Goal: Task Accomplishment & Management: Manage account settings

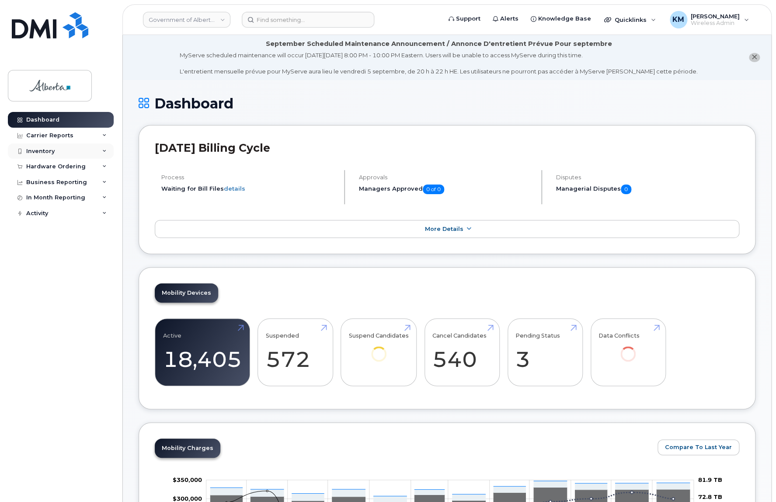
click at [28, 148] on div "Inventory" at bounding box center [40, 151] width 28 height 7
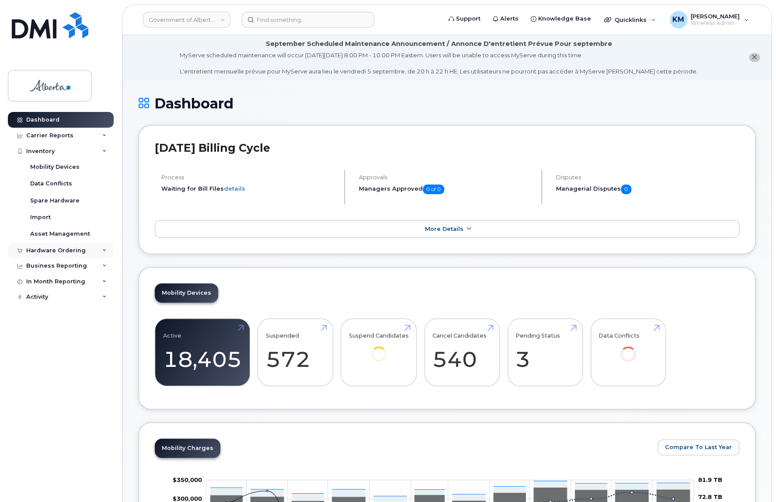
click at [52, 249] on div "Hardware Ordering" at bounding box center [55, 250] width 59 height 7
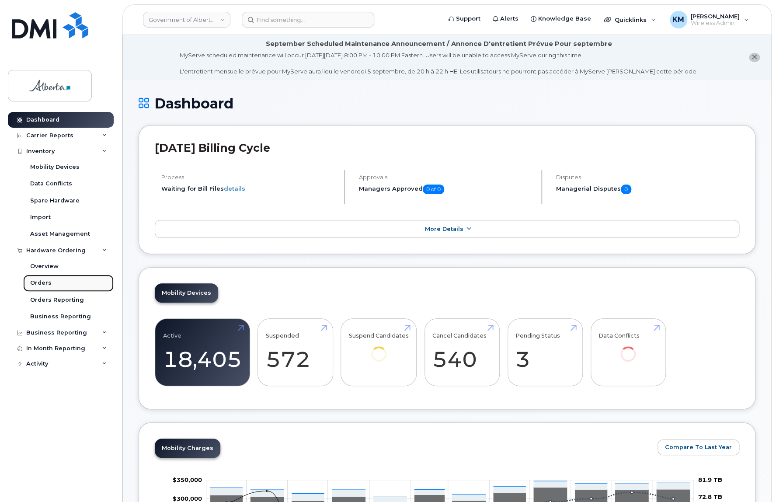
click at [44, 280] on div "Orders" at bounding box center [40, 283] width 21 height 8
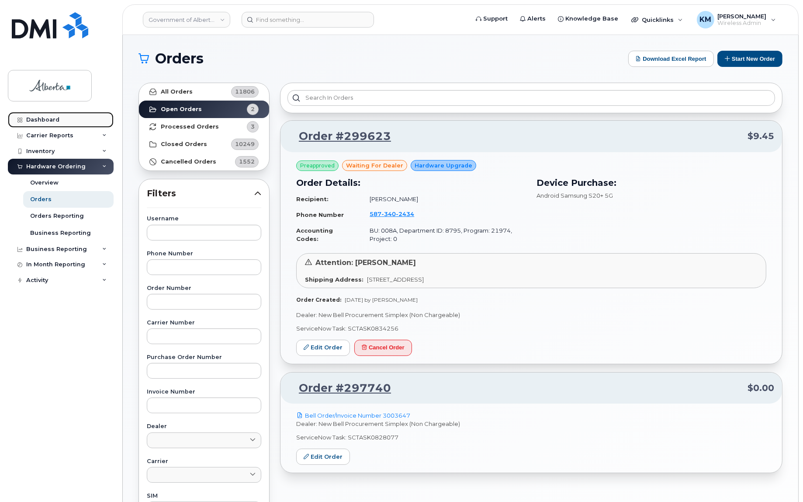
click at [38, 119] on div "Dashboard" at bounding box center [42, 119] width 33 height 7
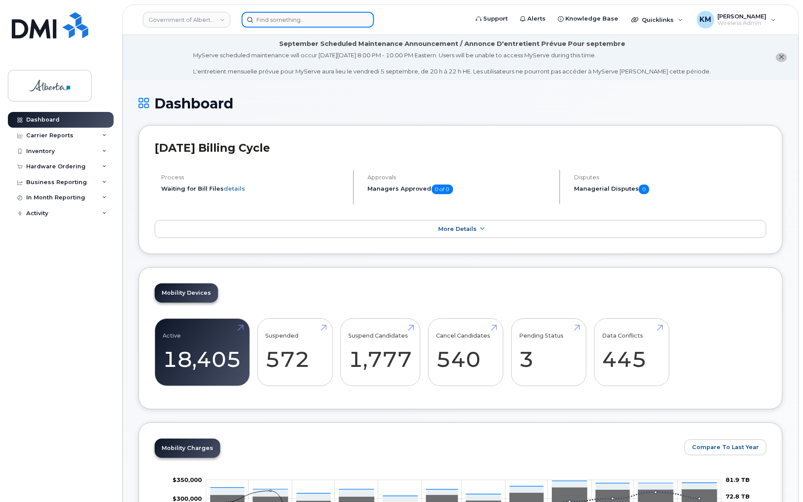
click at [348, 21] on input at bounding box center [308, 20] width 132 height 16
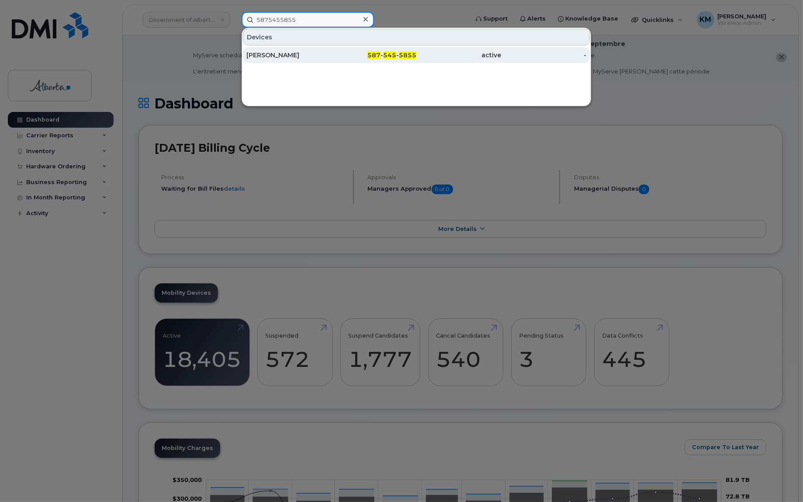
type input "5875455855"
click at [344, 53] on div "587 - 545 - 5855" at bounding box center [374, 55] width 85 height 9
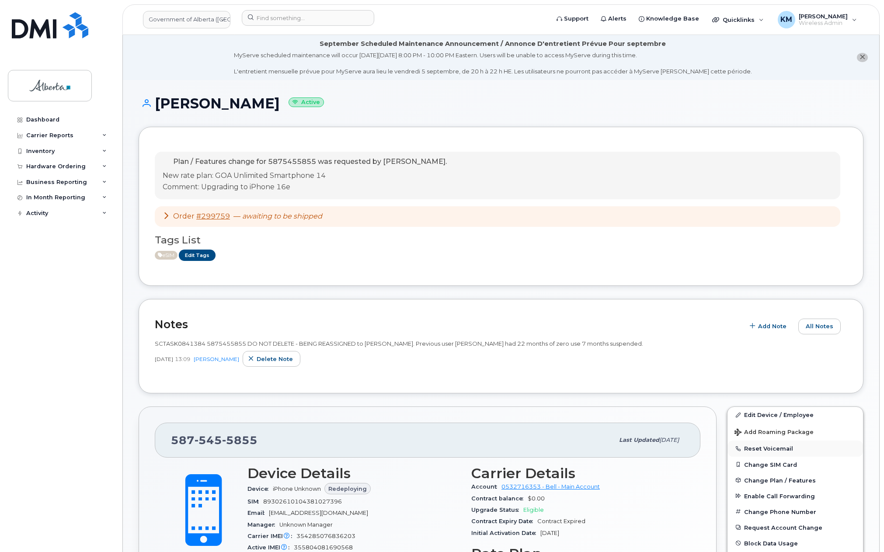
click at [780, 449] on button "Reset Voicemail" at bounding box center [795, 449] width 136 height 16
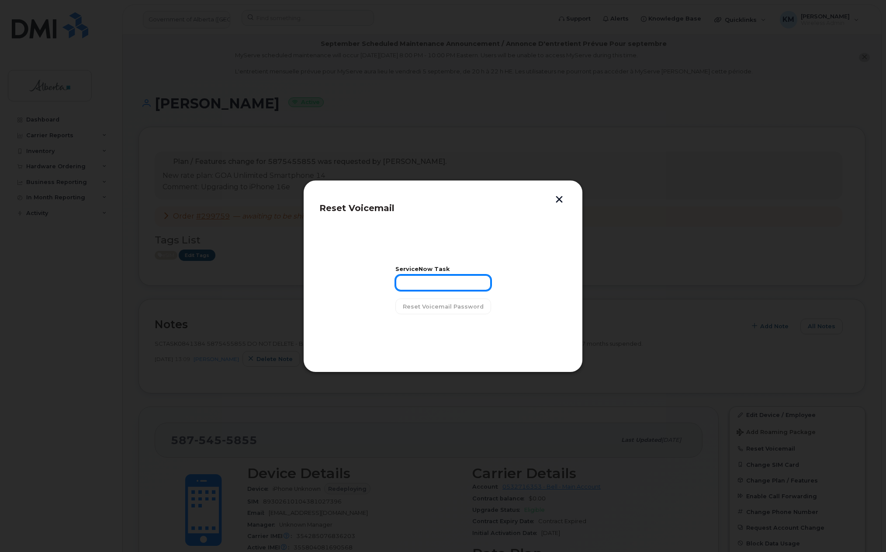
click at [441, 285] on input "text" at bounding box center [444, 283] width 96 height 16
type input "SCTASK0841384"
click at [450, 312] on button "Reset Voicemail Password" at bounding box center [444, 307] width 96 height 16
click at [448, 325] on span "Close" at bounding box center [442, 329] width 17 height 8
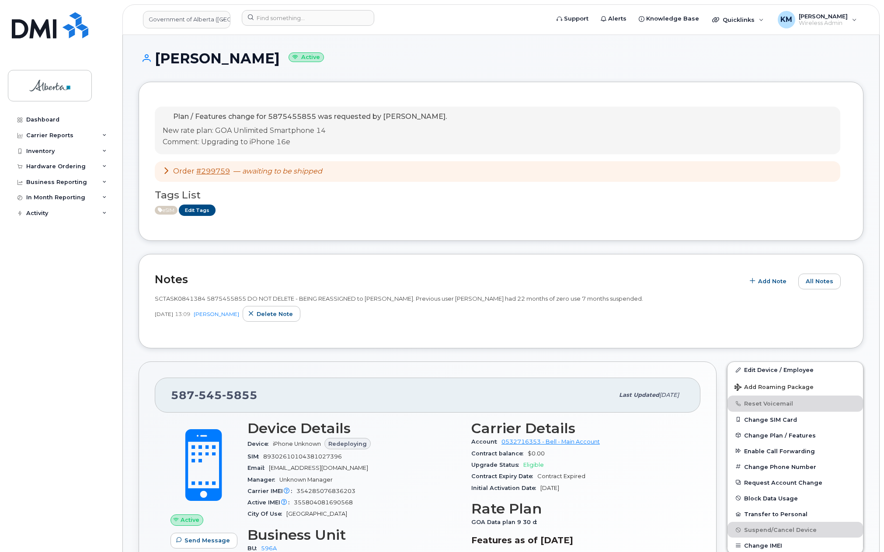
scroll to position [87, 0]
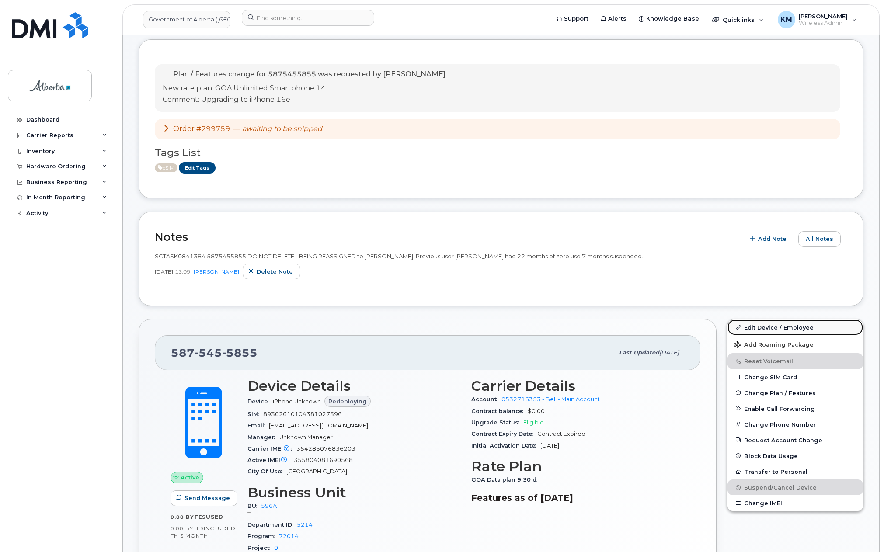
click at [760, 323] on link "Edit Device / Employee" at bounding box center [795, 328] width 136 height 16
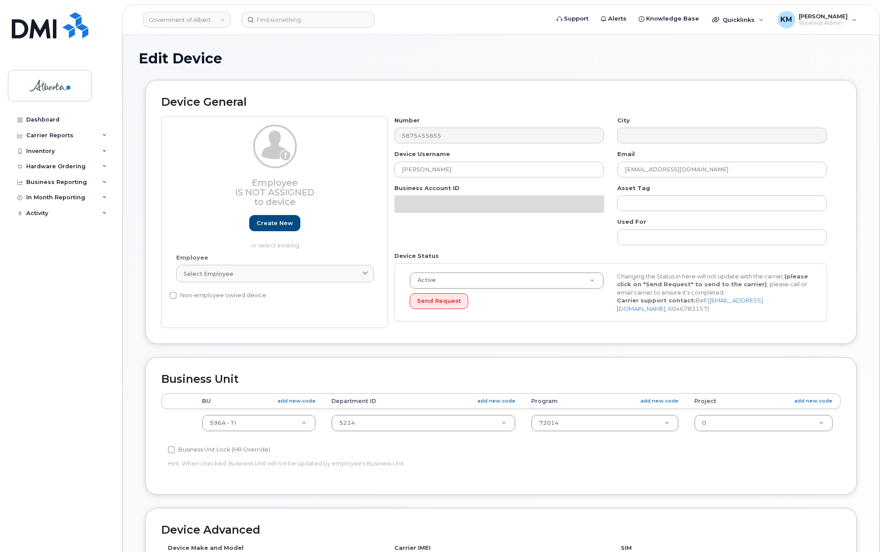
select select "4797729"
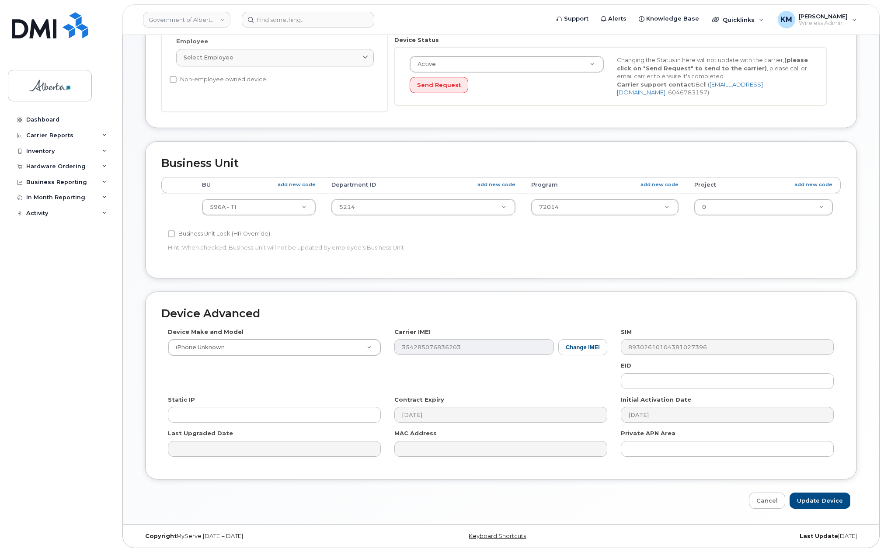
scroll to position [261, 0]
click at [675, 385] on input "text" at bounding box center [727, 381] width 213 height 16
paste input "89043052010008887025010572158565"
type input "89043052010008887025010572158565"
click at [832, 497] on input "Update Device" at bounding box center [819, 500] width 61 height 16
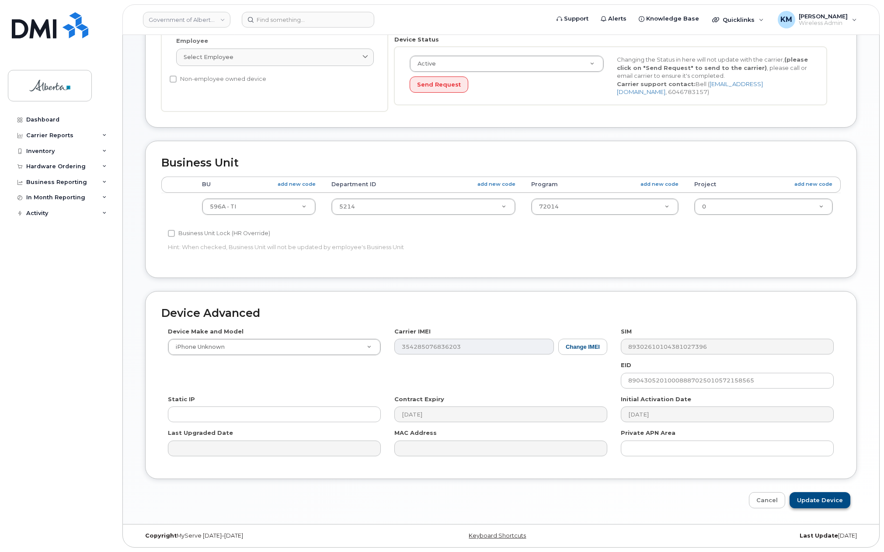
type input "Saving..."
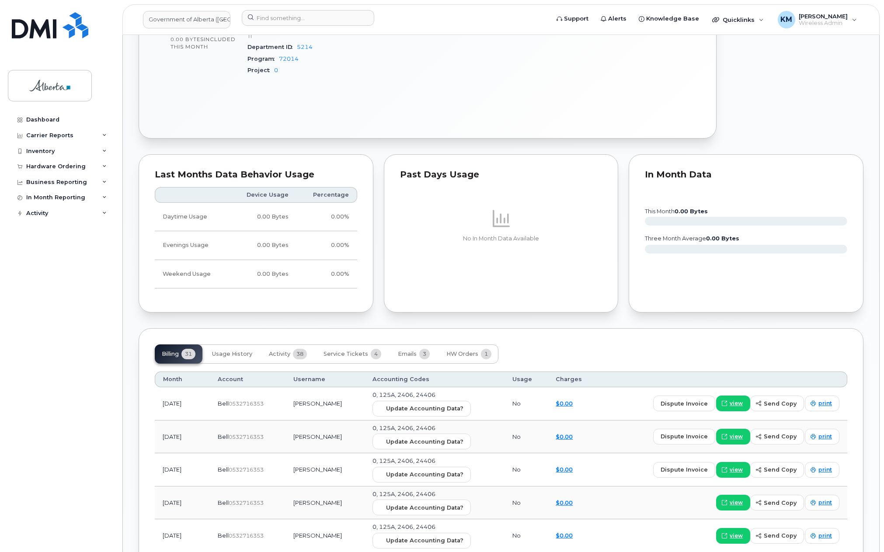
scroll to position [568, 0]
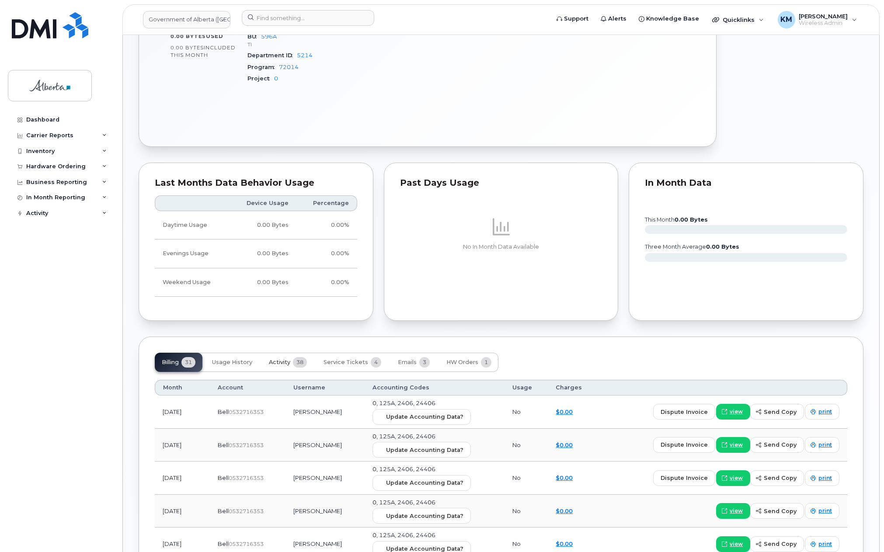
click at [285, 361] on span "Activity" at bounding box center [279, 362] width 21 height 7
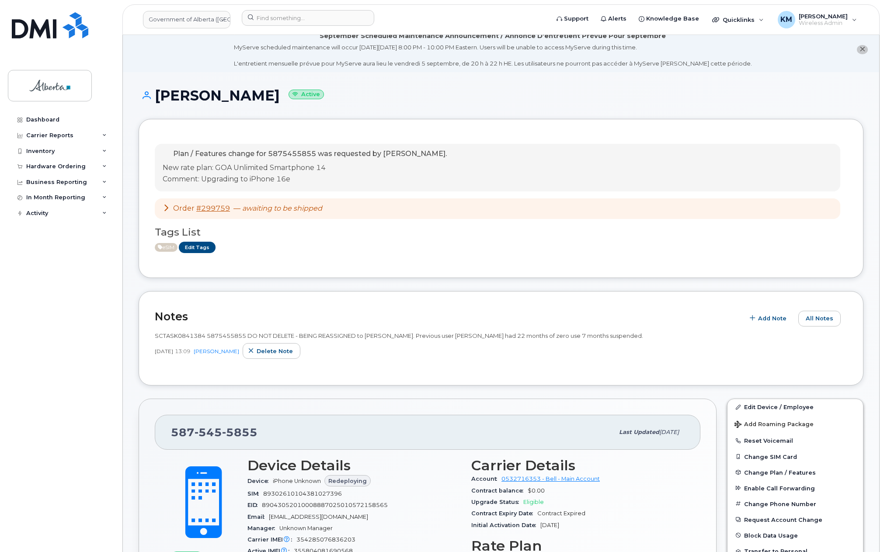
scroll to position [0, 0]
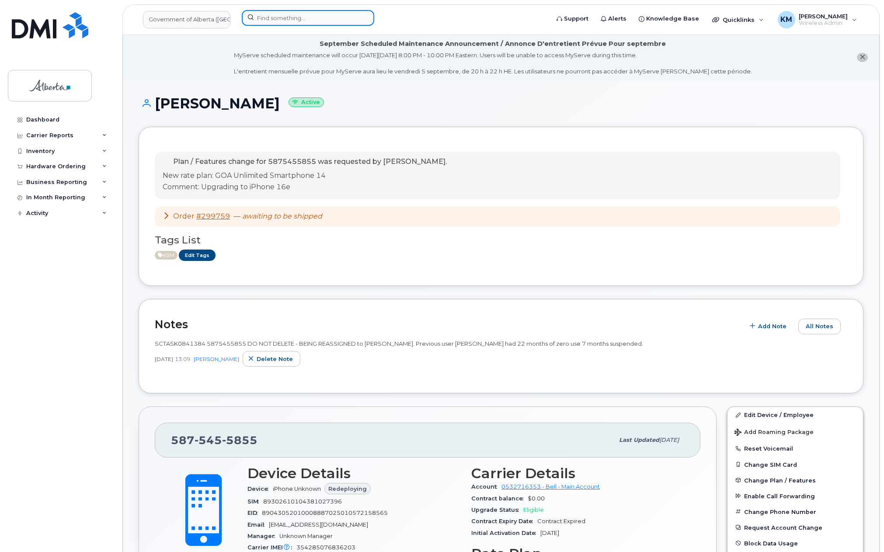
click at [316, 14] on input at bounding box center [308, 18] width 132 height 16
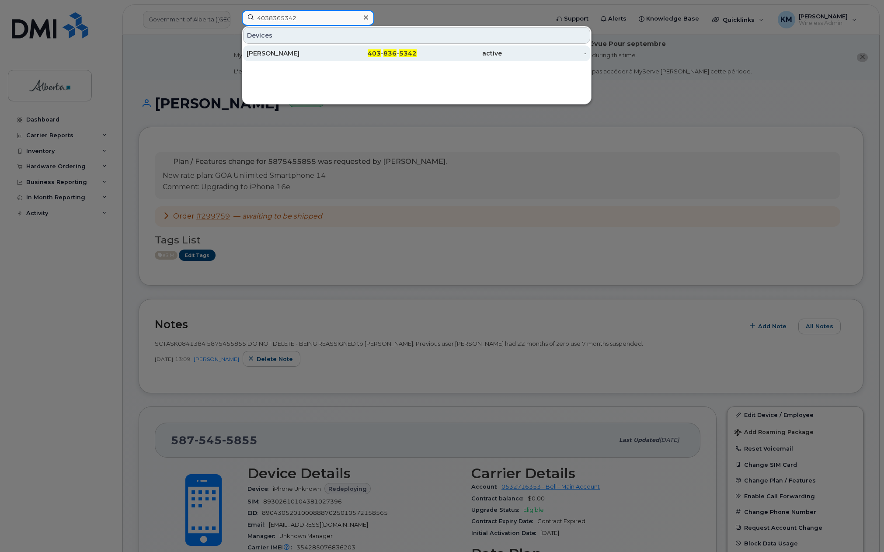
type input "4038365342"
click at [315, 51] on div "[PERSON_NAME]" at bounding box center [289, 53] width 85 height 9
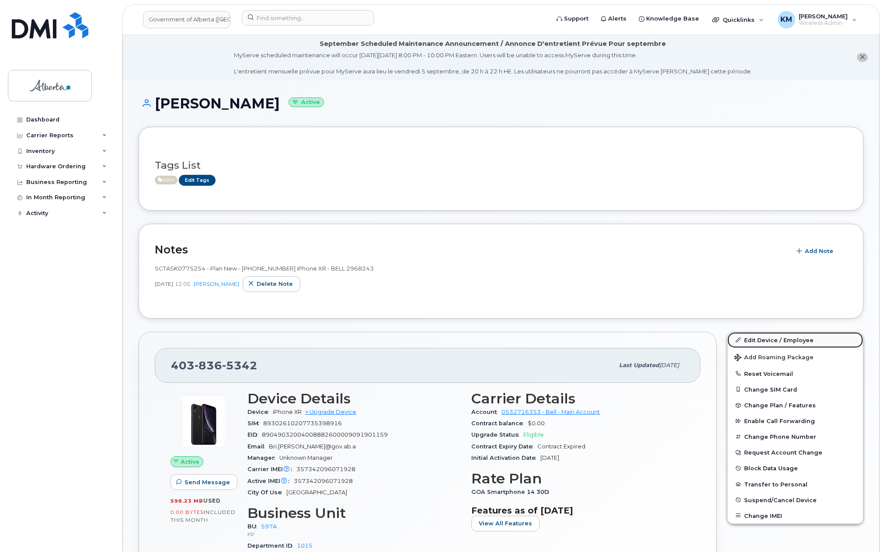
click at [776, 343] on link "Edit Device / Employee" at bounding box center [795, 340] width 136 height 16
click at [780, 338] on link "Edit Device / Employee" at bounding box center [795, 340] width 136 height 16
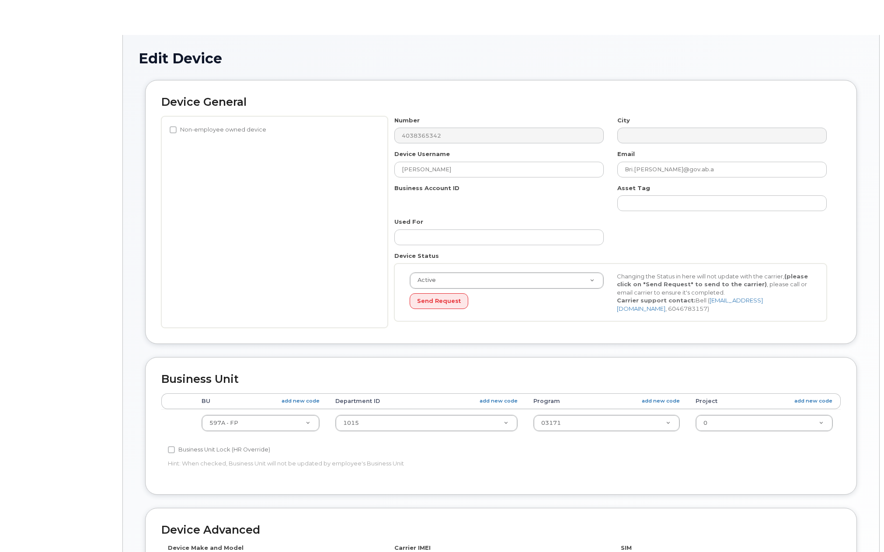
select select "4797726"
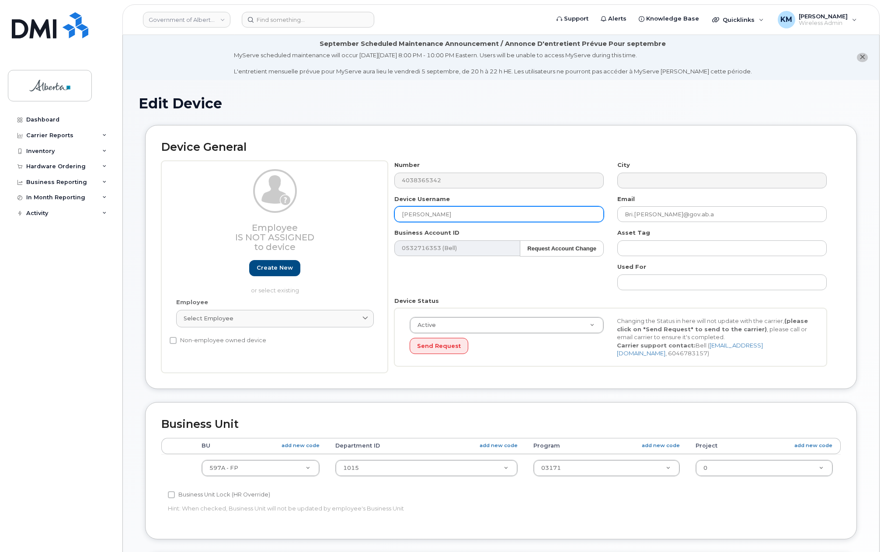
drag, startPoint x: 462, startPoint y: 213, endPoint x: 391, endPoint y: 221, distance: 71.3
click at [391, 221] on div "Device Username Bri Dangerfield" at bounding box center [499, 209] width 223 height 28
type input "a"
type input "APIP Policy Analyst Vacant"
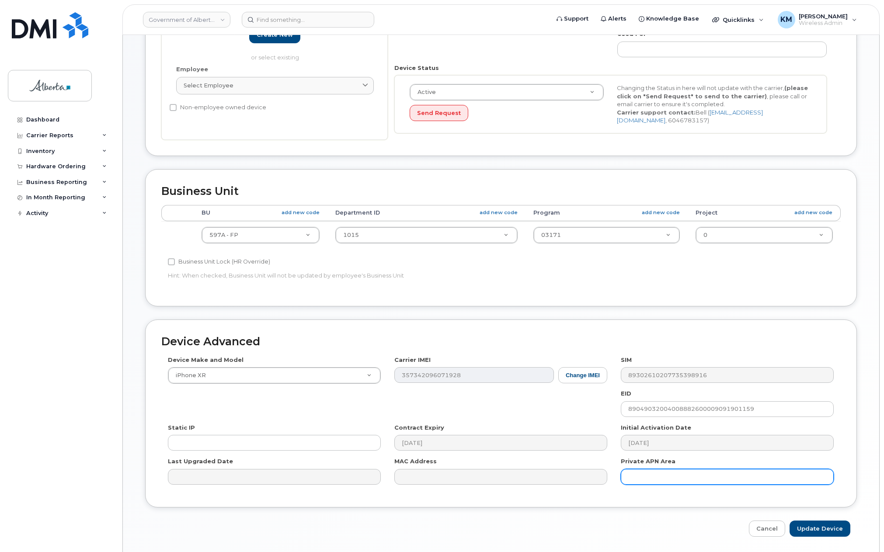
scroll to position [261, 0]
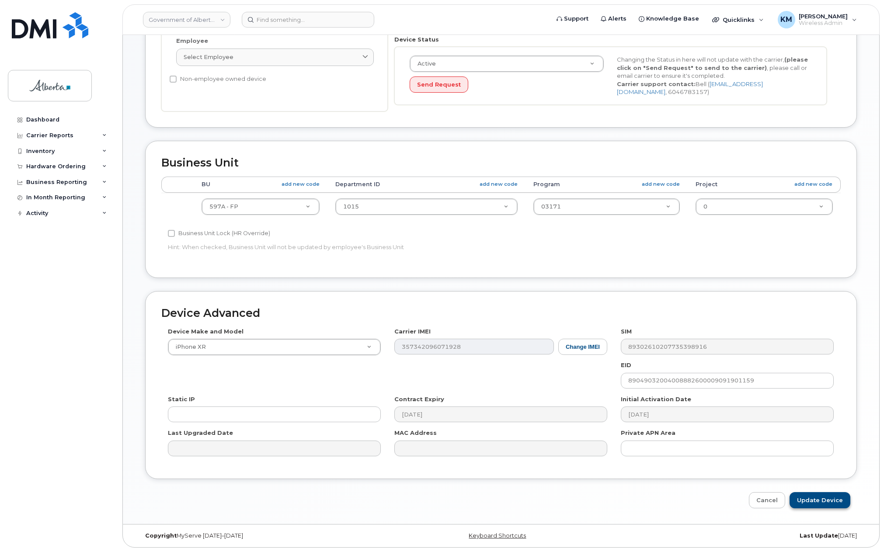
type input "Jenn.Adams@gov.ab.ca"
click at [803, 502] on input "Update Device" at bounding box center [819, 500] width 61 height 16
type input "Saving..."
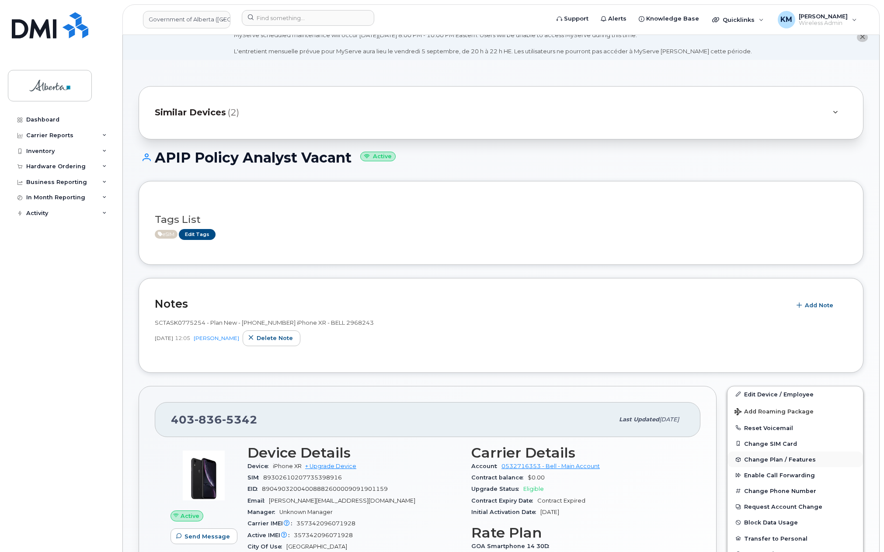
scroll to position [87, 0]
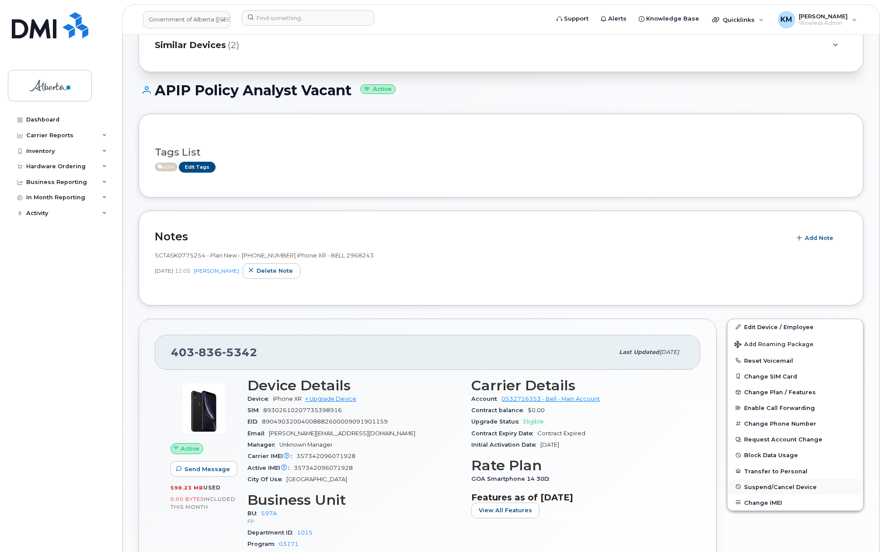
click at [768, 485] on span "Suspend/Cancel Device" at bounding box center [780, 486] width 73 height 7
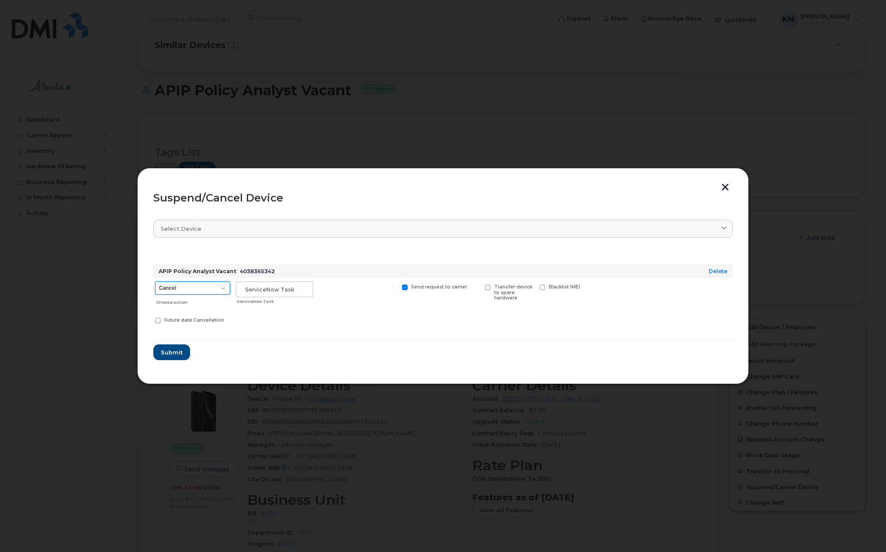
click at [219, 289] on select "Cancel Suspend - Extend Suspension Suspend - Reduced Rate Suspend - Lost Device…" at bounding box center [192, 287] width 75 height 13
select select "[object Object]"
click at [155, 281] on select "Cancel Suspend - Extend Suspension Suspend - Reduced Rate Suspend - Lost Device…" at bounding box center [192, 287] width 75 height 13
click at [286, 290] on input "text" at bounding box center [274, 289] width 77 height 16
type input "SCTASK0837283"
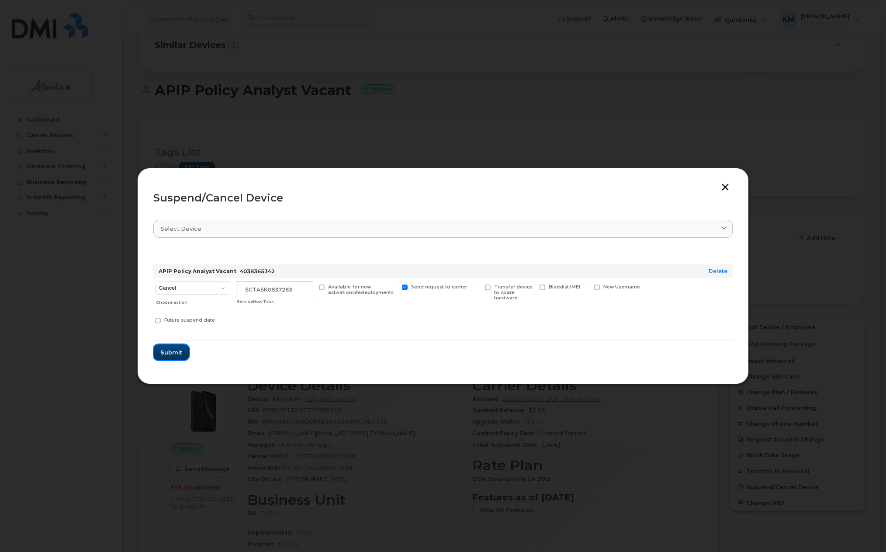
click at [174, 349] on span "Submit" at bounding box center [171, 352] width 22 height 8
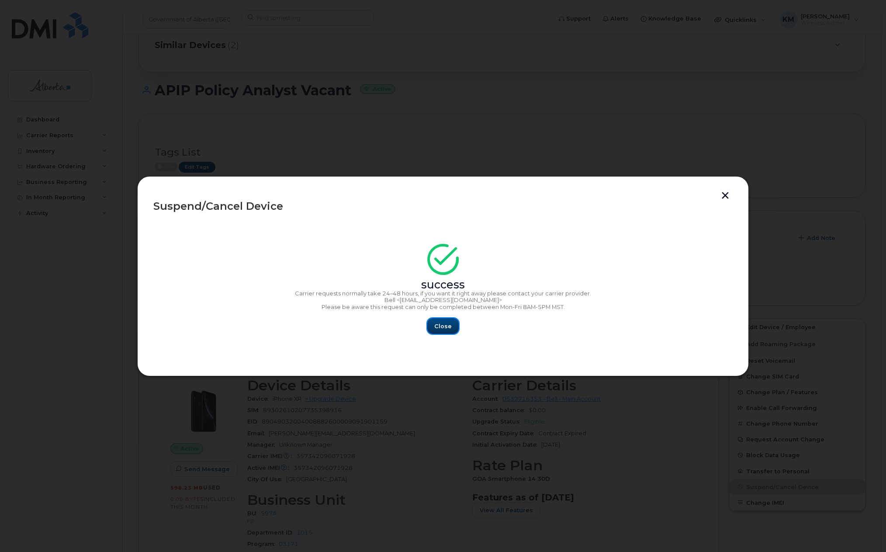
click at [435, 326] on span "Close" at bounding box center [442, 326] width 17 height 8
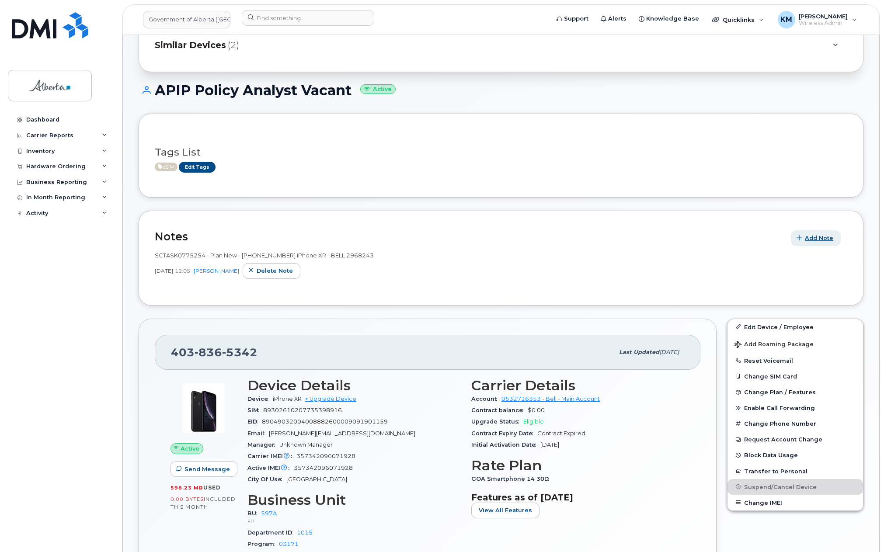
click at [817, 238] on span "Add Note" at bounding box center [819, 238] width 28 height 8
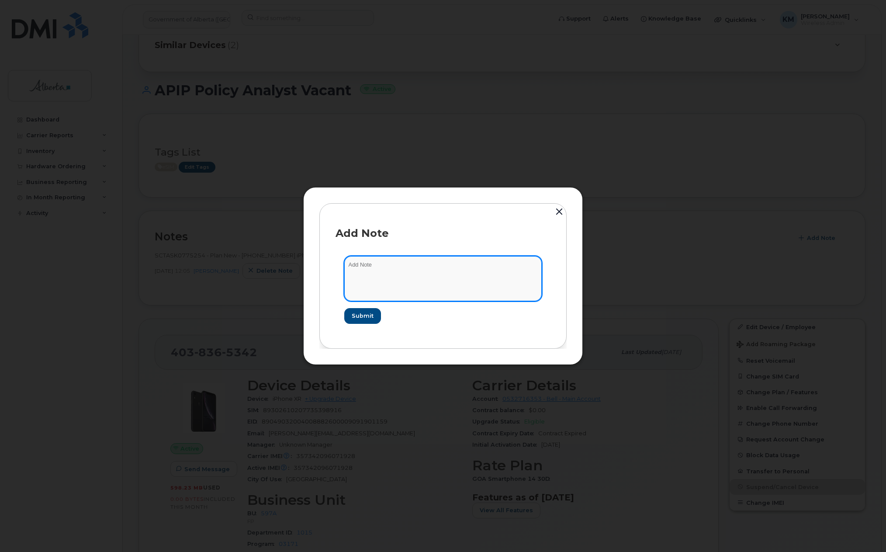
click at [474, 282] on textarea at bounding box center [443, 278] width 198 height 45
type textarea "s"
click at [403, 269] on textarea "SCTASK0837283 -" at bounding box center [443, 278] width 198 height 45
paste textarea "Plan Suspend - (1)"
type textarea "SCTASK0837283 - Plan Suspend - (1)"
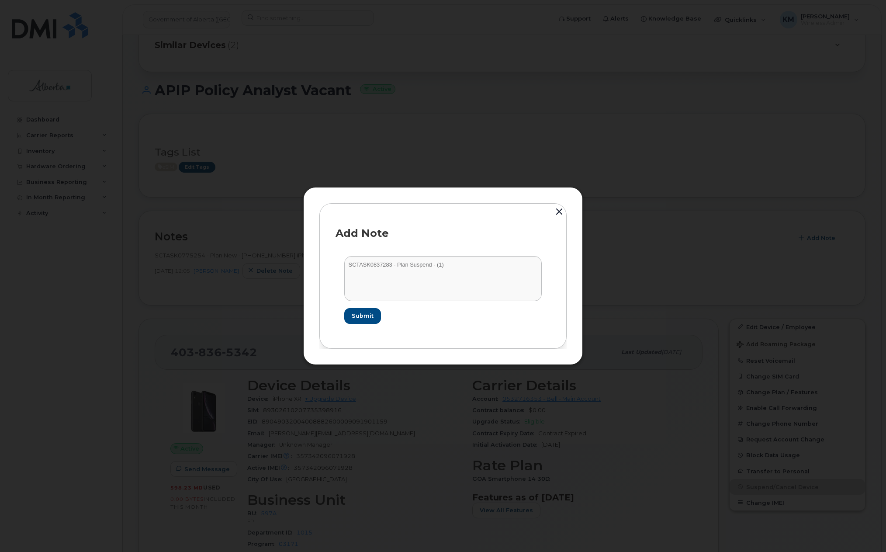
click at [366, 325] on form "SCTASK0837283 - Plan Suspend - (1) Submit" at bounding box center [443, 289] width 215 height 85
click at [370, 316] on span "Submit" at bounding box center [362, 316] width 22 height 8
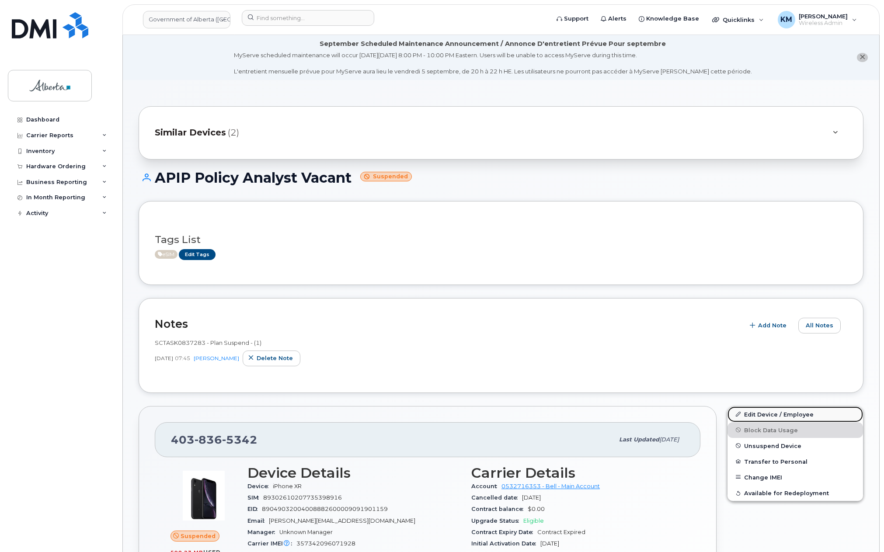
click at [790, 411] on link "Edit Device / Employee" at bounding box center [795, 415] width 136 height 16
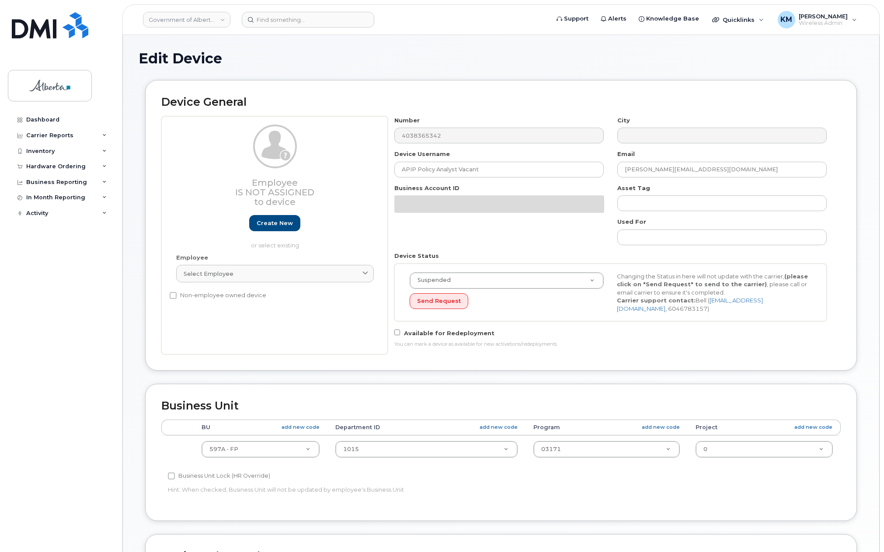
select select "4797726"
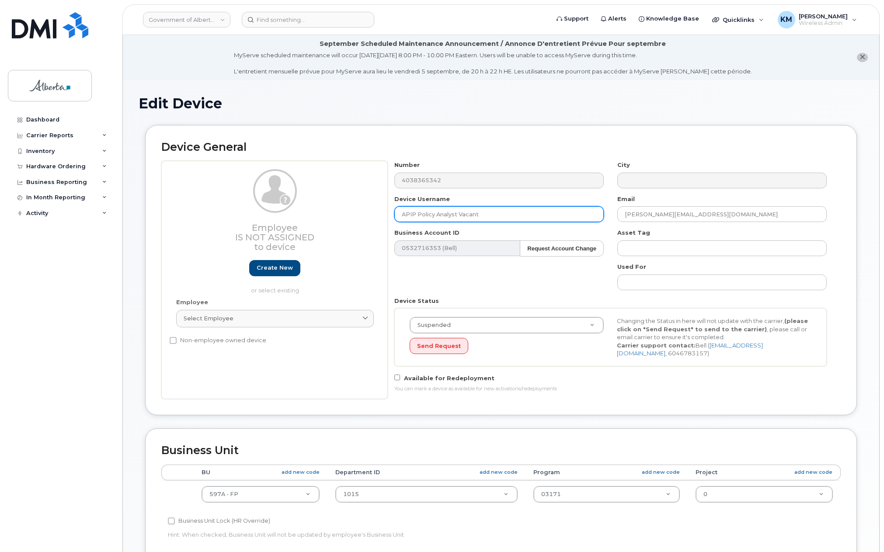
drag, startPoint x: 418, startPoint y: 214, endPoint x: 381, endPoint y: 217, distance: 37.7
click at [381, 217] on div "Employee Is not assigned to device Create new or select existing Employee Selec…" at bounding box center [500, 280] width 679 height 238
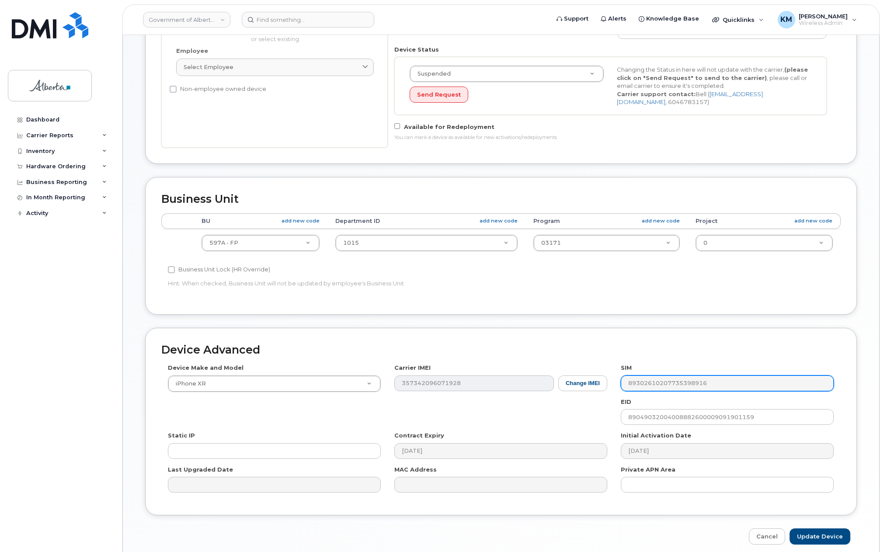
scroll to position [288, 0]
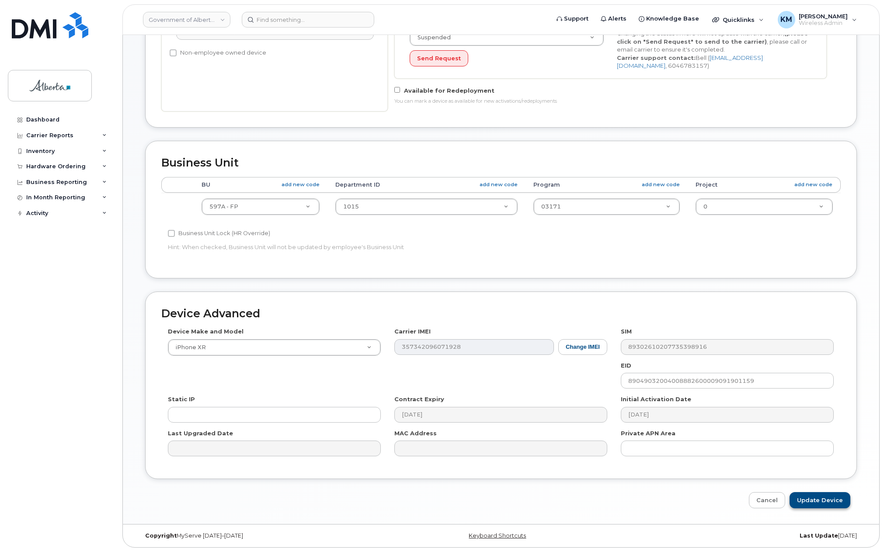
type input "Policy Analyst Vacant"
click at [807, 496] on input "Update Device" at bounding box center [819, 500] width 61 height 16
type input "Saving..."
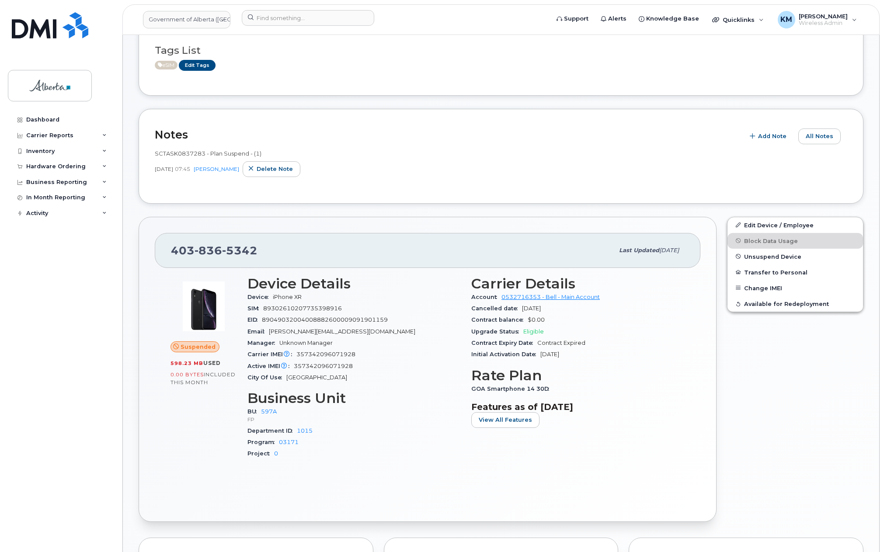
scroll to position [131, 0]
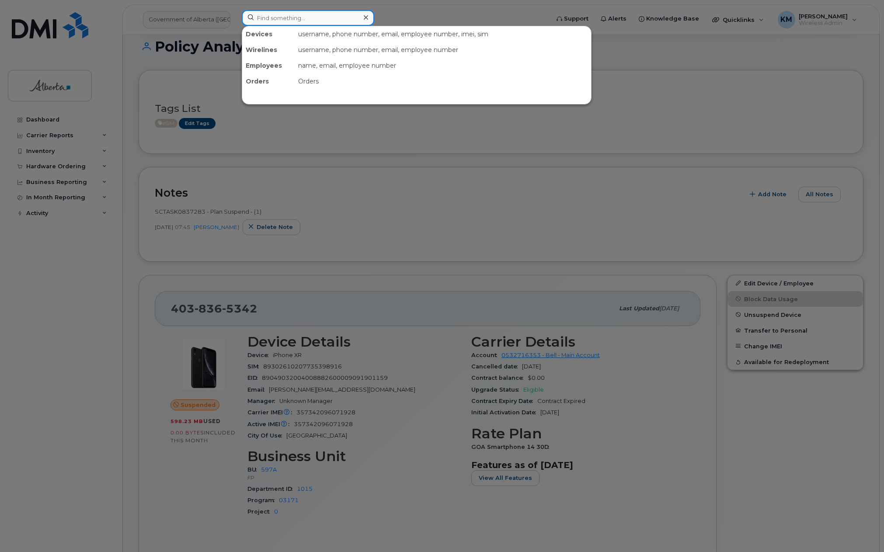
click at [288, 24] on input at bounding box center [308, 18] width 132 height 16
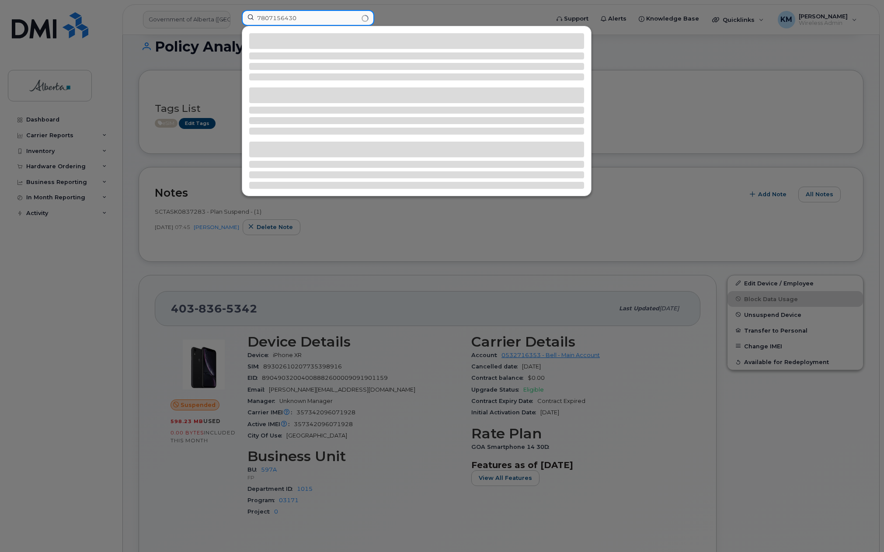
type input "7807156430"
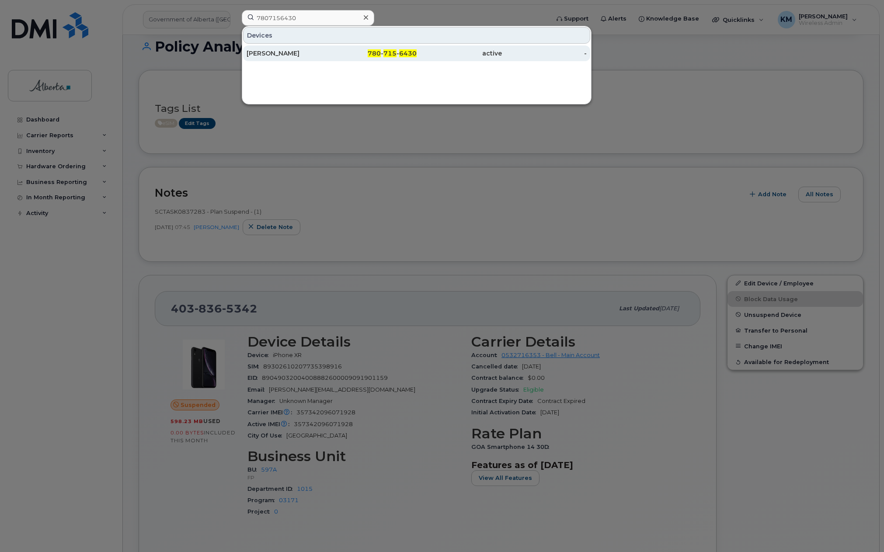
click at [287, 57] on div "[PERSON_NAME]" at bounding box center [289, 53] width 85 height 9
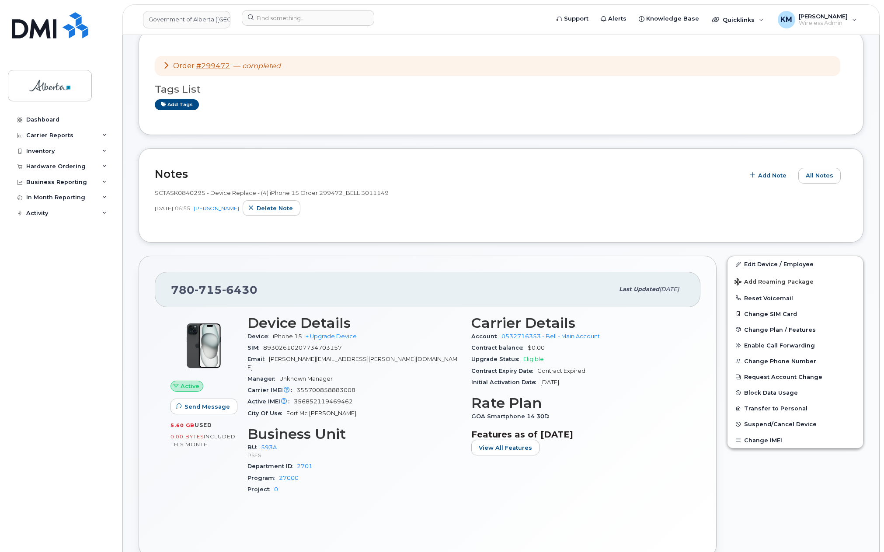
scroll to position [175, 0]
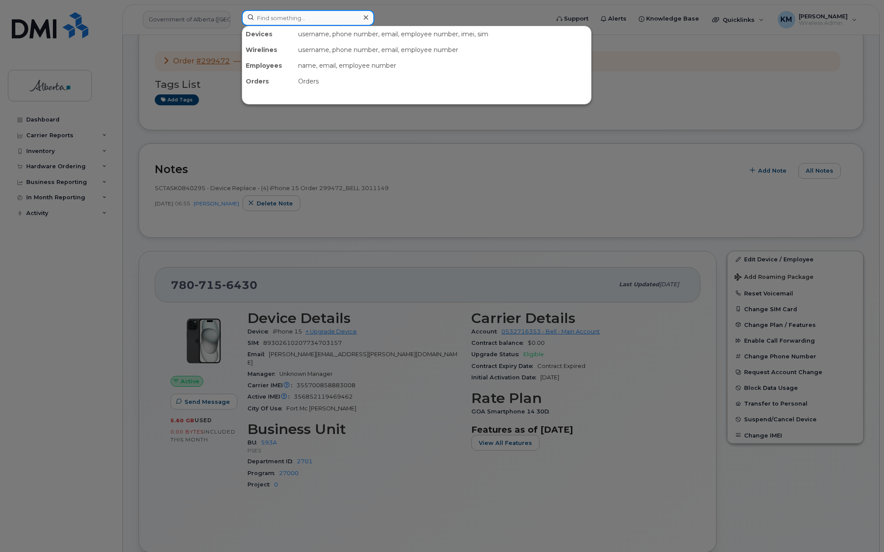
click at [275, 18] on input at bounding box center [308, 18] width 132 height 16
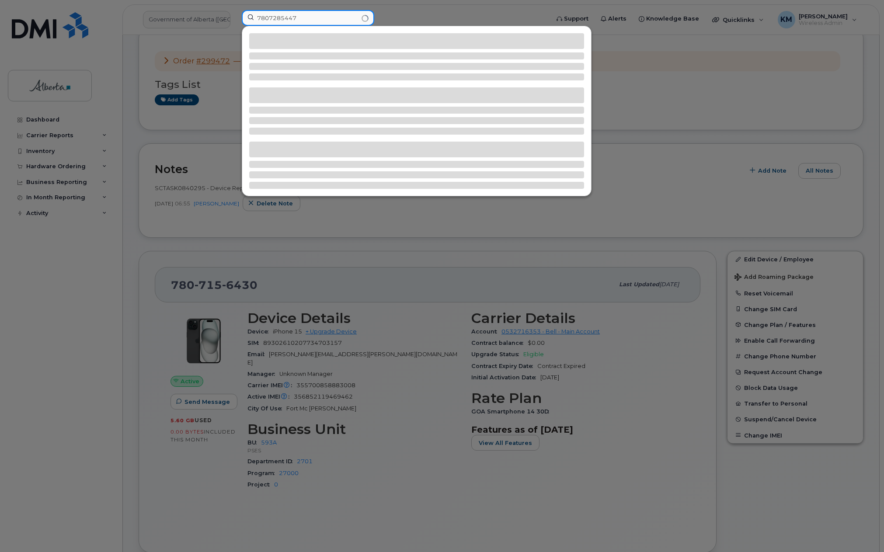
type input "7807285447"
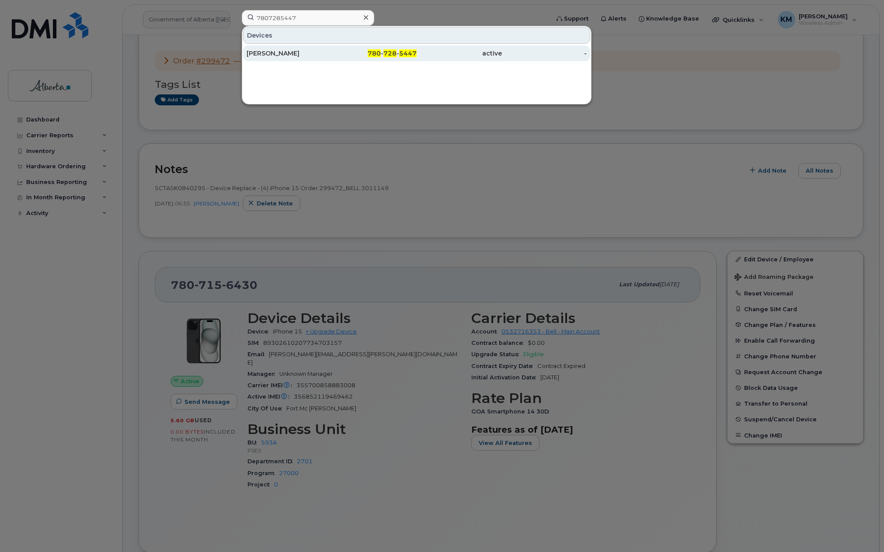
click at [287, 56] on div "Kelly Congdon" at bounding box center [289, 53] width 85 height 9
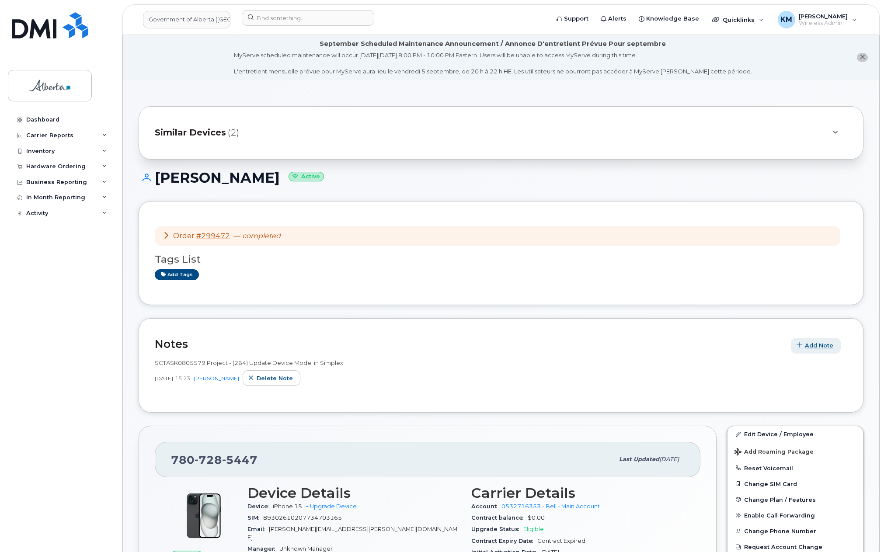
click at [808, 347] on span "Add Note" at bounding box center [819, 345] width 28 height 8
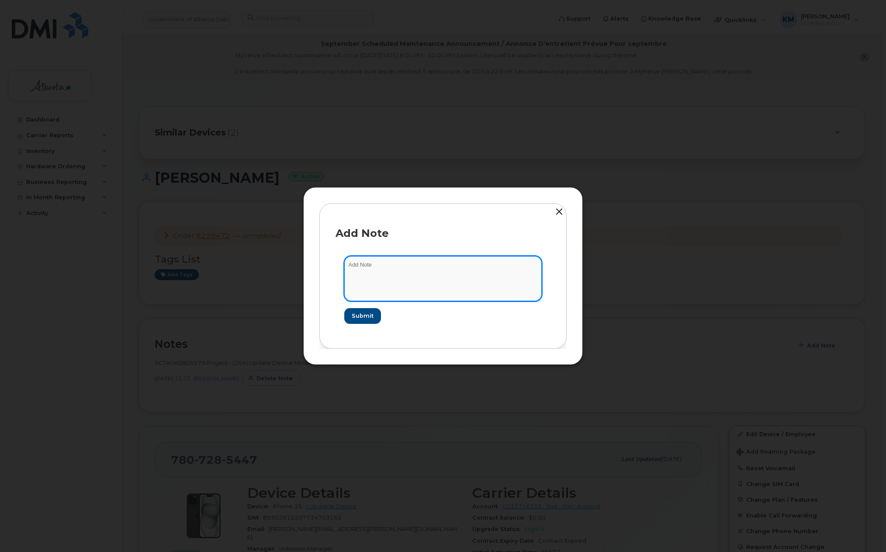
click at [378, 271] on textarea at bounding box center [443, 278] width 198 height 45
type textarea "s"
click at [451, 264] on textarea "SCTASK0840295 -" at bounding box center [443, 278] width 198 height 45
paste textarea "Device Replace - (4) iPhone 15 Order 299472_BELL 3011149"
type textarea "SCTASK0840295 - Device Replace - (4) iPhone 15 Order 299472_BELL 3011149"
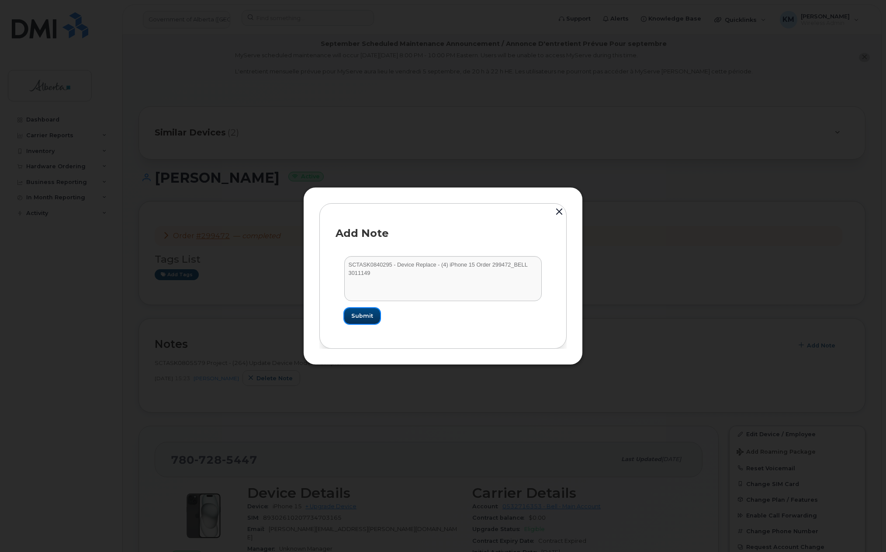
click at [379, 314] on button "Submit" at bounding box center [362, 316] width 36 height 16
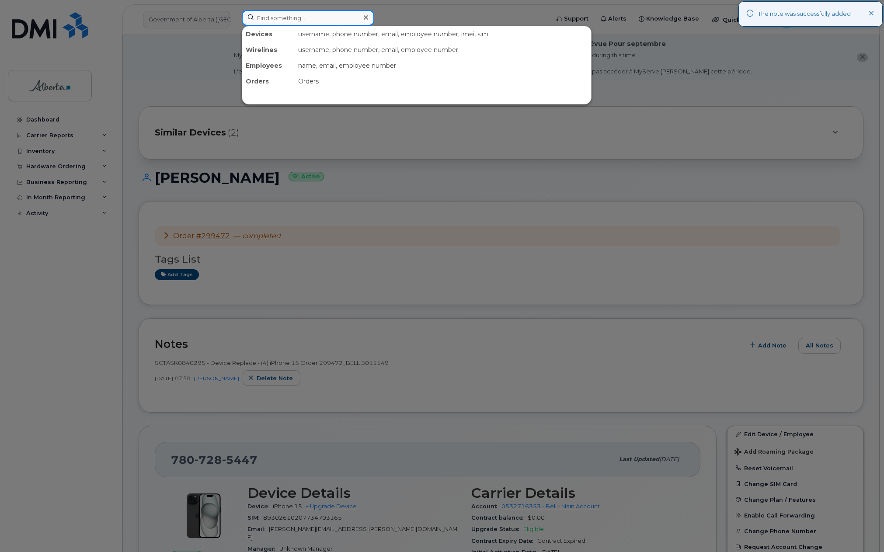
click at [260, 21] on input at bounding box center [308, 18] width 132 height 16
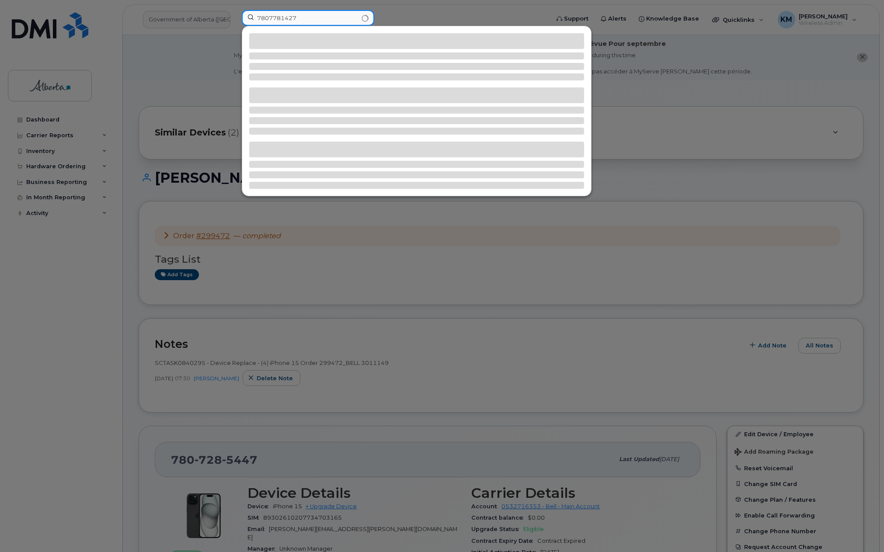
type input "7807781427"
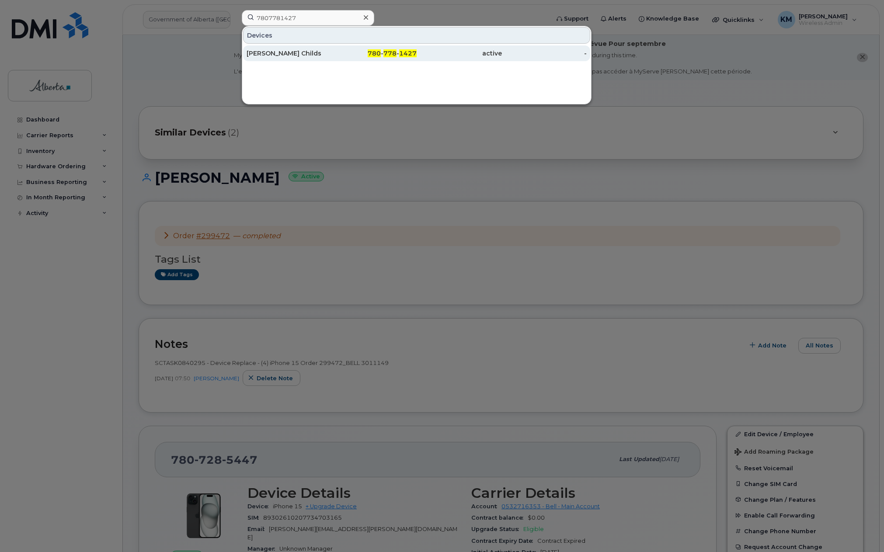
click at [267, 55] on div "[PERSON_NAME] Childs" at bounding box center [289, 53] width 85 height 9
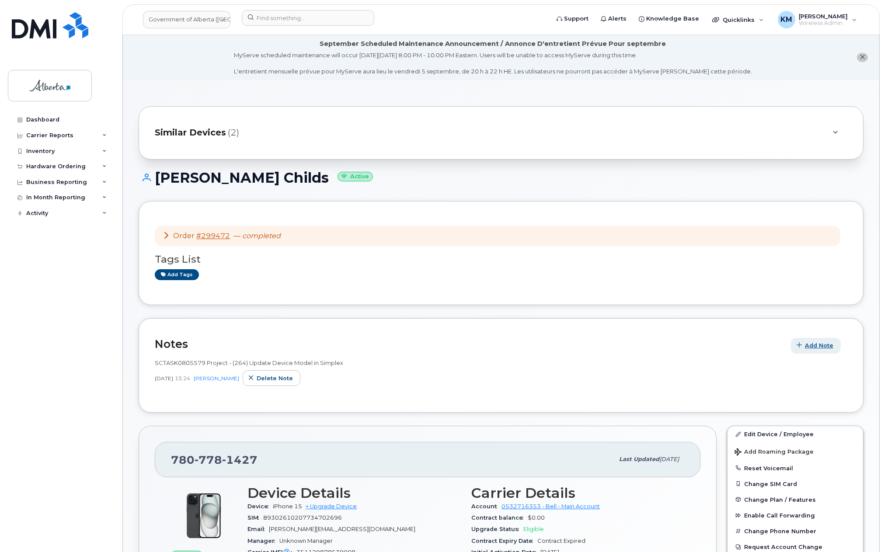
click at [812, 345] on span "Add Note" at bounding box center [819, 345] width 28 height 8
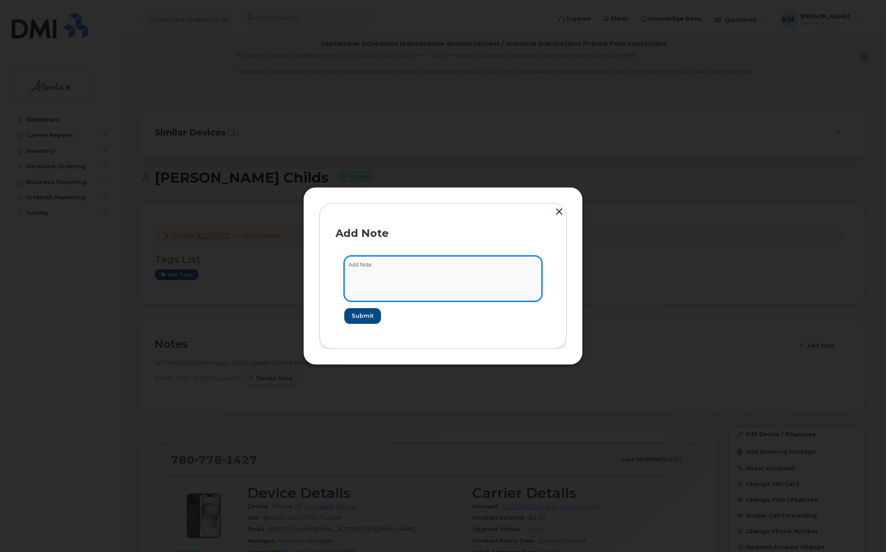
click at [441, 285] on textarea at bounding box center [443, 278] width 198 height 45
type textarea "s"
paste textarea "Device Replace - (4) iPhone 15 Order 299472_BELL 3011149"
type textarea "SCTASK0840295 - Device Replace - (4) iPhone 15 Order 299472_BELL 3011149"
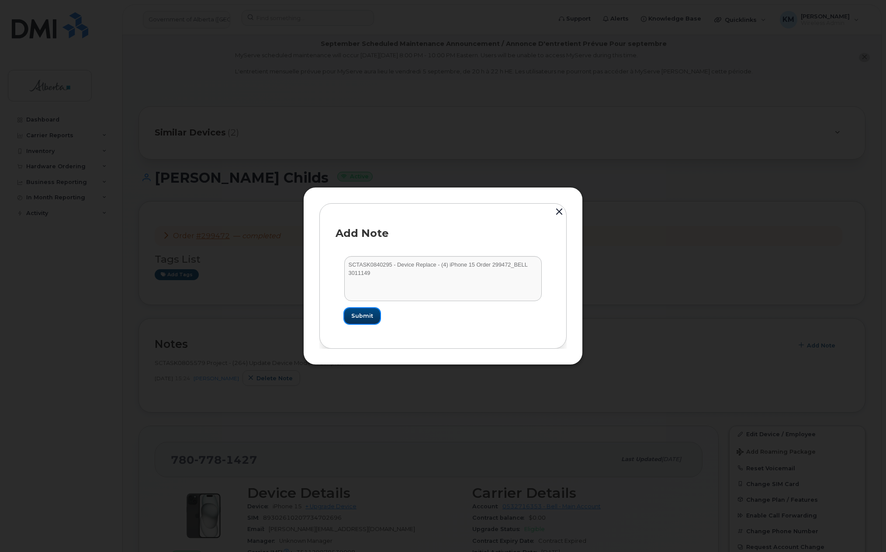
click at [374, 315] on button "Submit" at bounding box center [362, 316] width 36 height 16
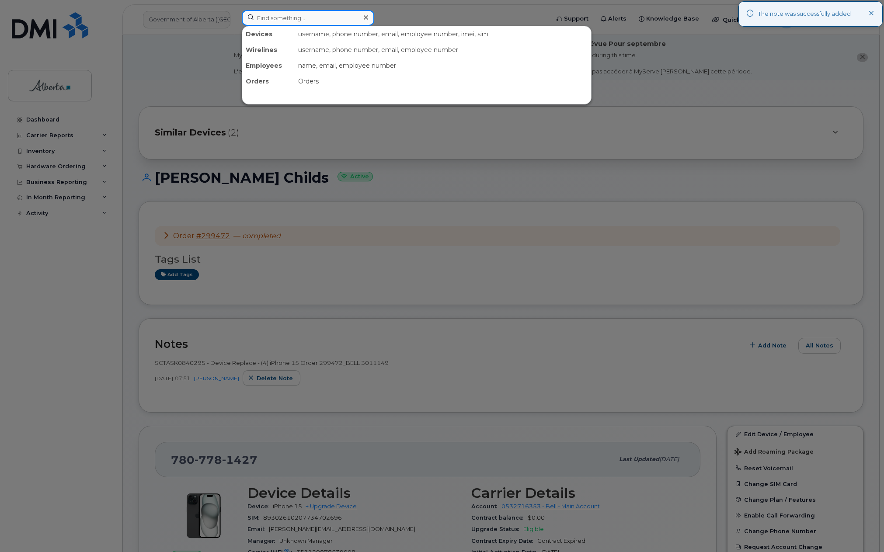
click at [308, 21] on input at bounding box center [308, 18] width 132 height 16
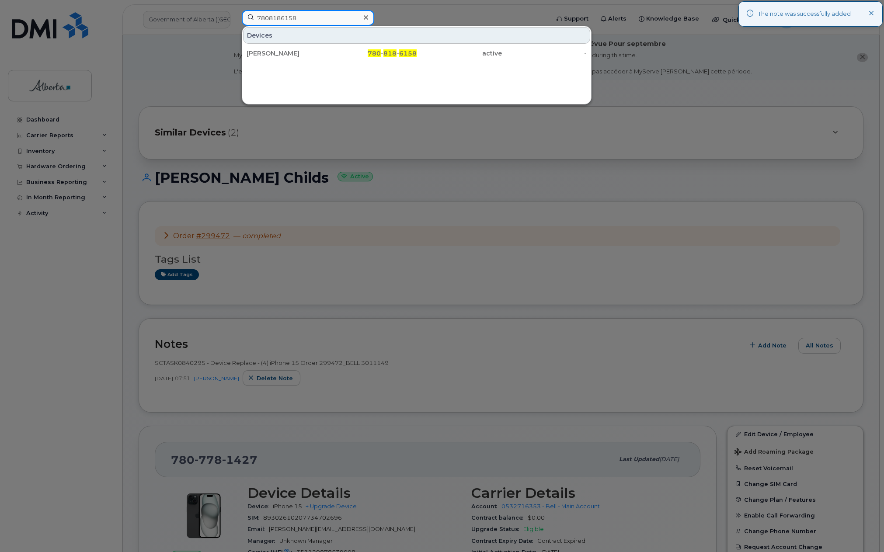
type input "7808186158"
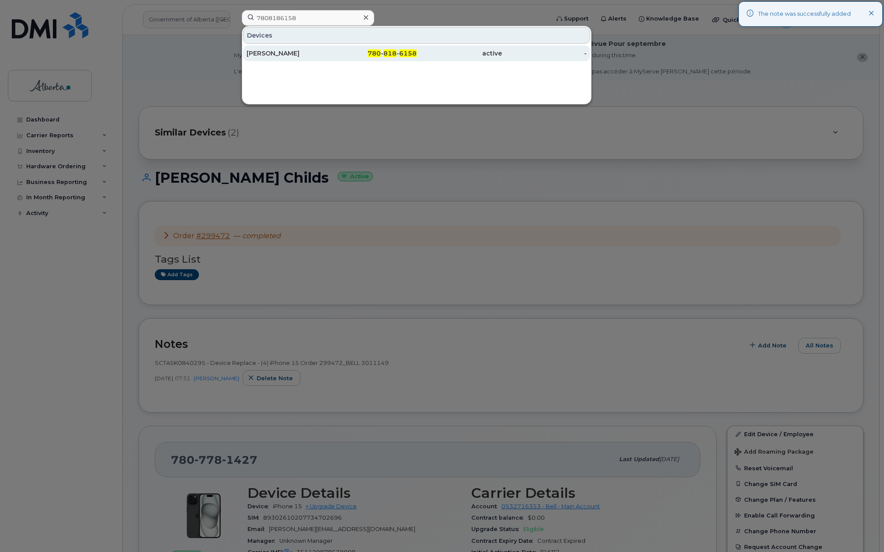
click at [306, 55] on div "Kaheer Amlani" at bounding box center [289, 53] width 85 height 9
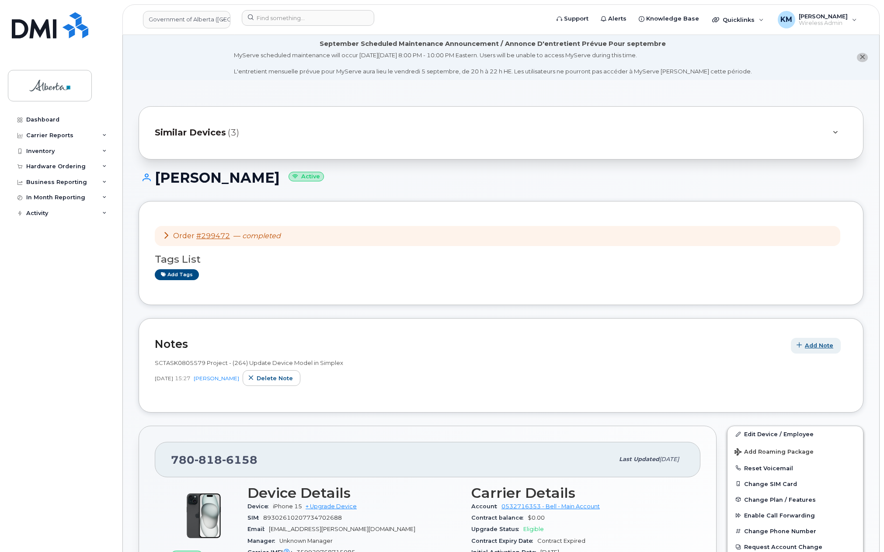
click at [824, 348] on span "Add Note" at bounding box center [819, 345] width 28 height 8
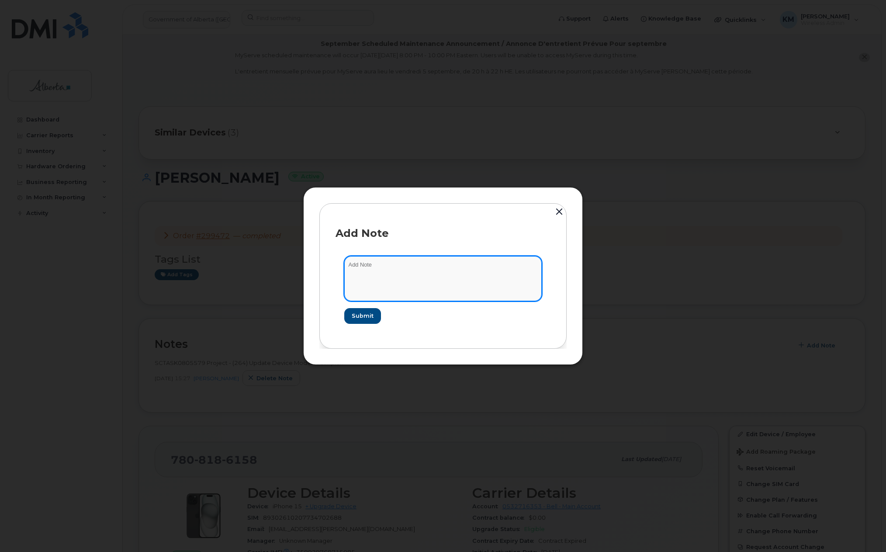
click at [497, 279] on textarea at bounding box center [443, 278] width 198 height 45
type textarea "s"
paste textarea "Device Replace - (4) iPhone 15 Order 299472_BELL 3011149"
type textarea "SCTASK0840295 - Device Replace - (4) iPhone 15 Order 299472_BELL 3011149"
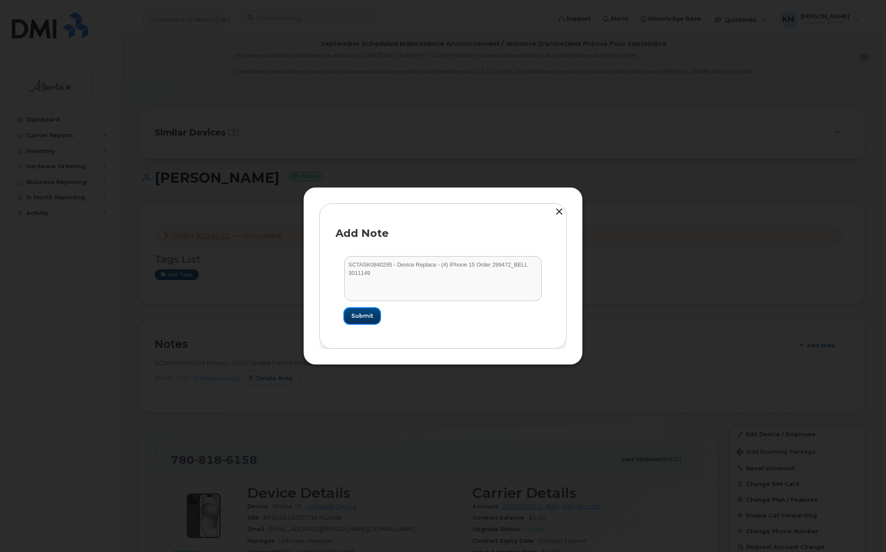
click at [358, 316] on span "Submit" at bounding box center [362, 316] width 22 height 8
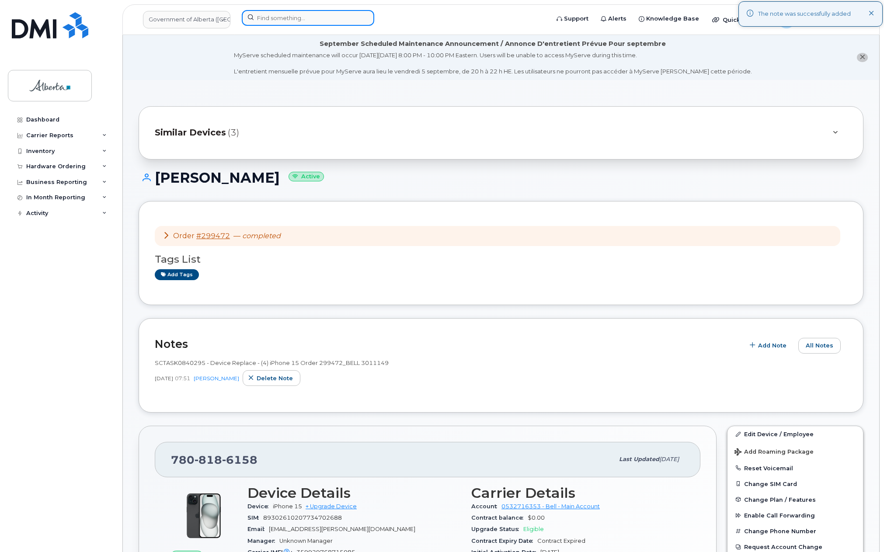
click at [314, 16] on input at bounding box center [308, 18] width 132 height 16
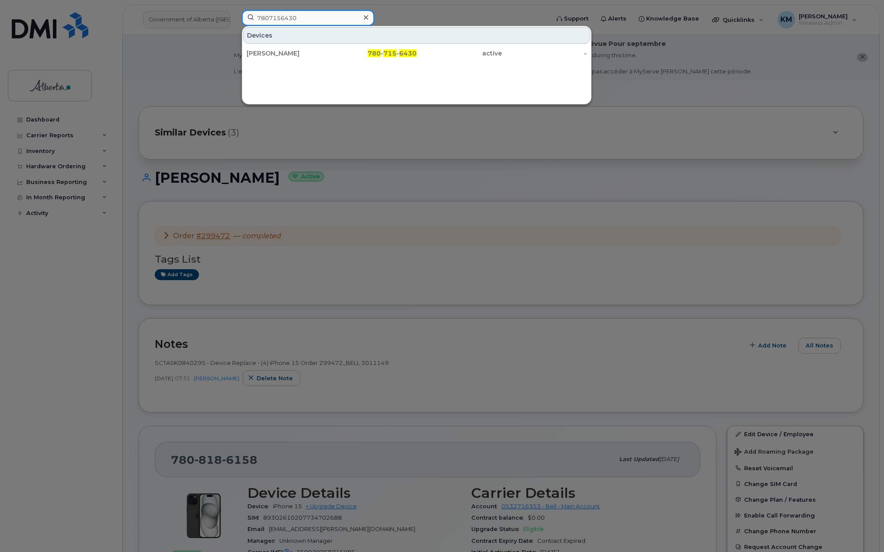
type input "7807156430"
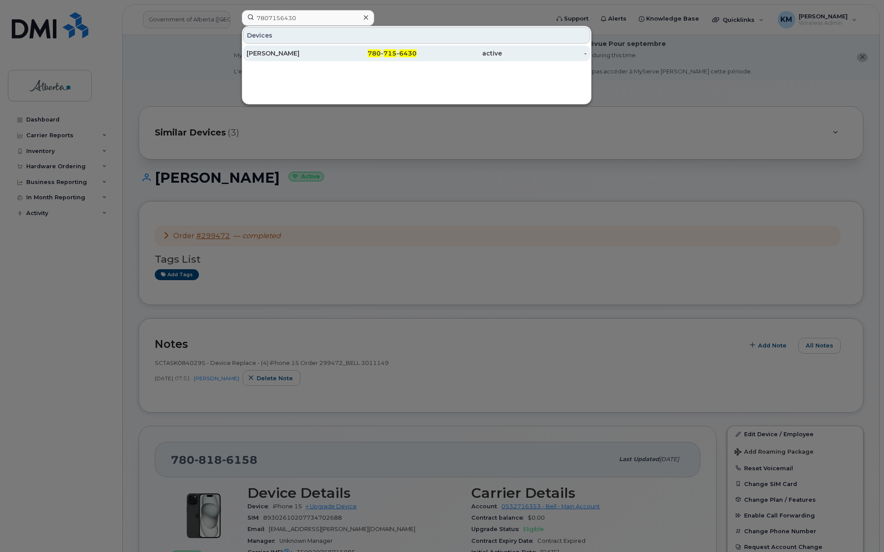
drag, startPoint x: 305, startPoint y: 43, endPoint x: 299, endPoint y: 49, distance: 7.7
click at [299, 49] on div "Matt Kohut" at bounding box center [289, 53] width 85 height 16
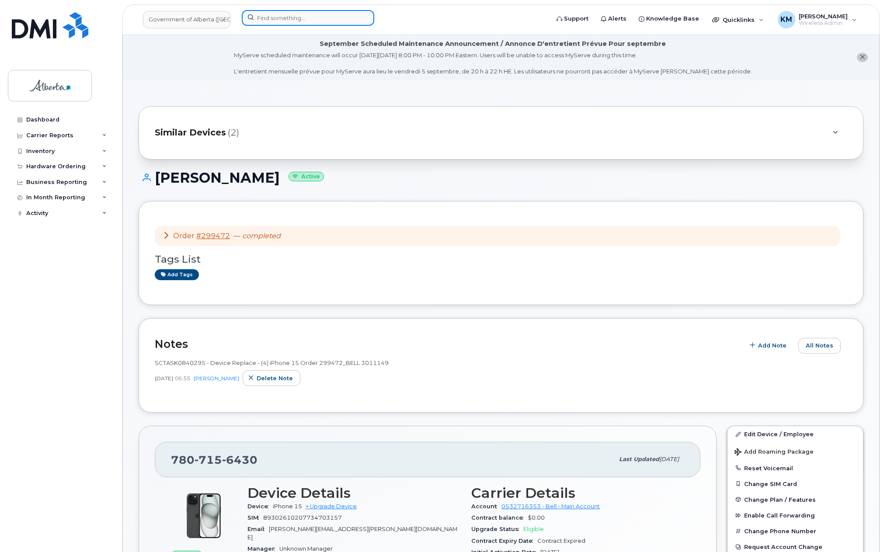
click at [295, 23] on input at bounding box center [308, 18] width 132 height 16
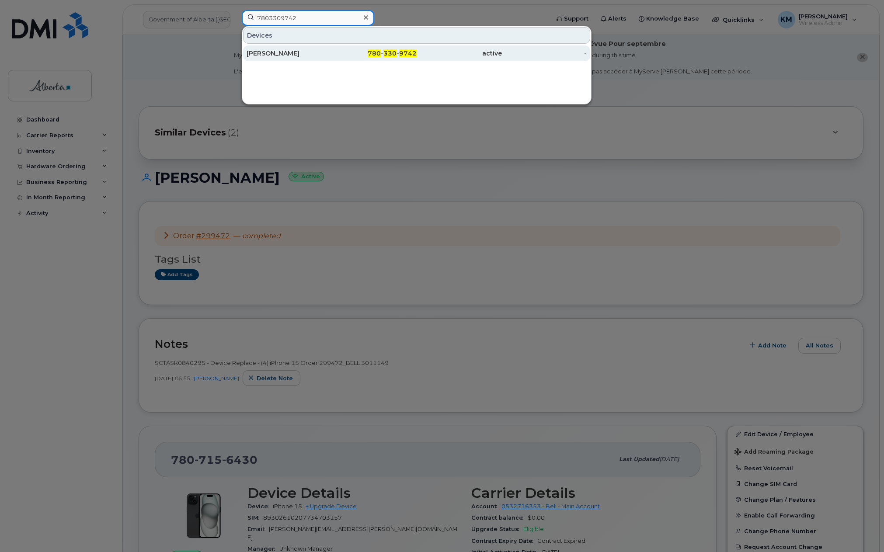
type input "7803309742"
click at [285, 50] on div "[PERSON_NAME]" at bounding box center [289, 53] width 85 height 9
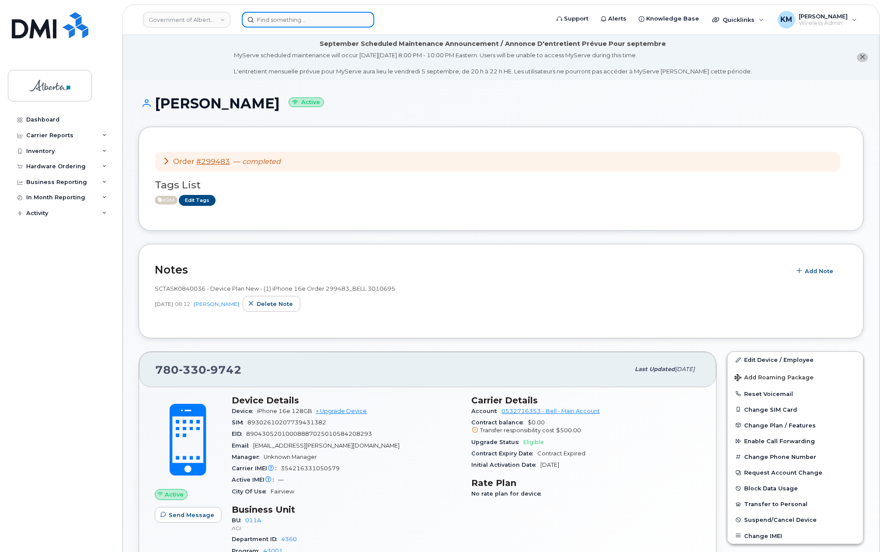
click at [292, 21] on input at bounding box center [308, 20] width 132 height 16
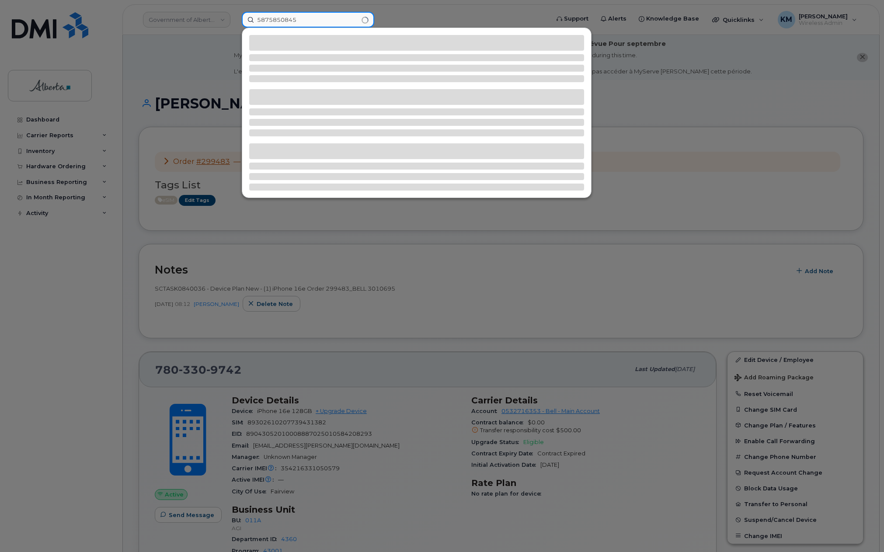
type input "5875850845"
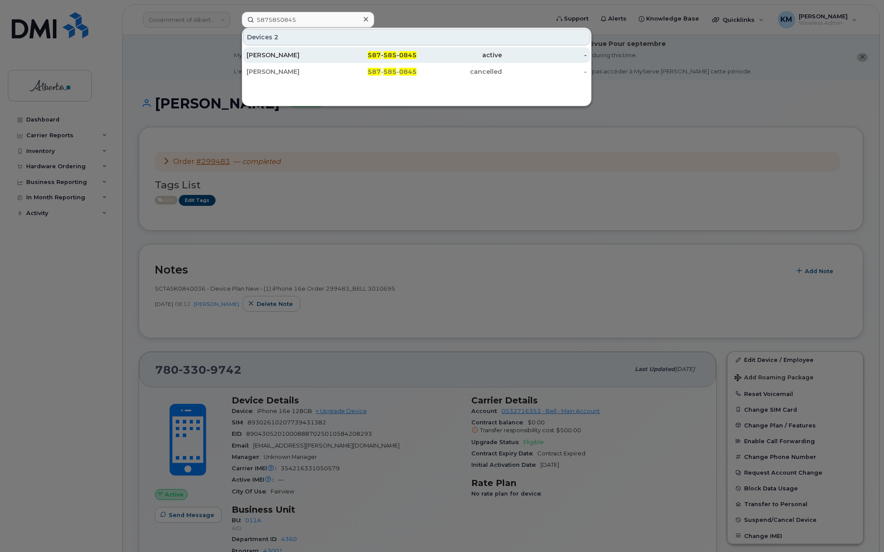
click at [291, 57] on div "[PERSON_NAME]" at bounding box center [289, 55] width 85 height 9
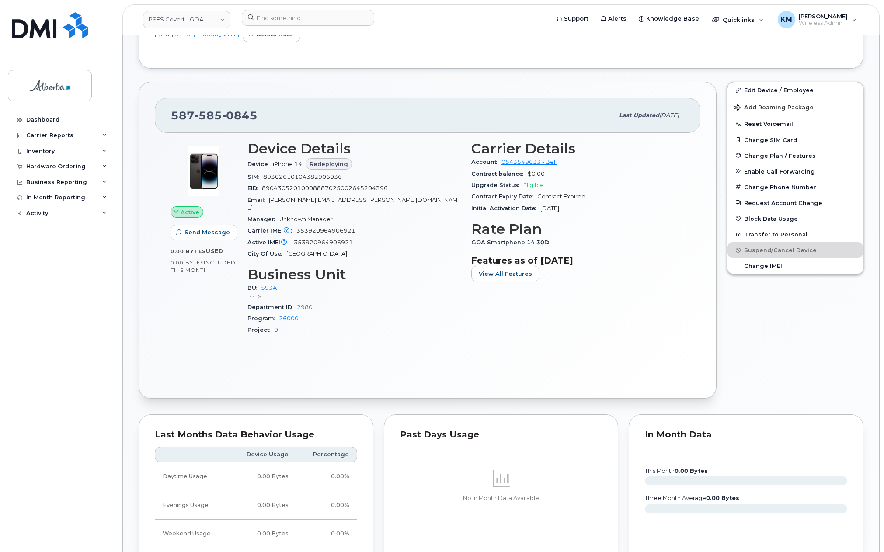
scroll to position [306, 0]
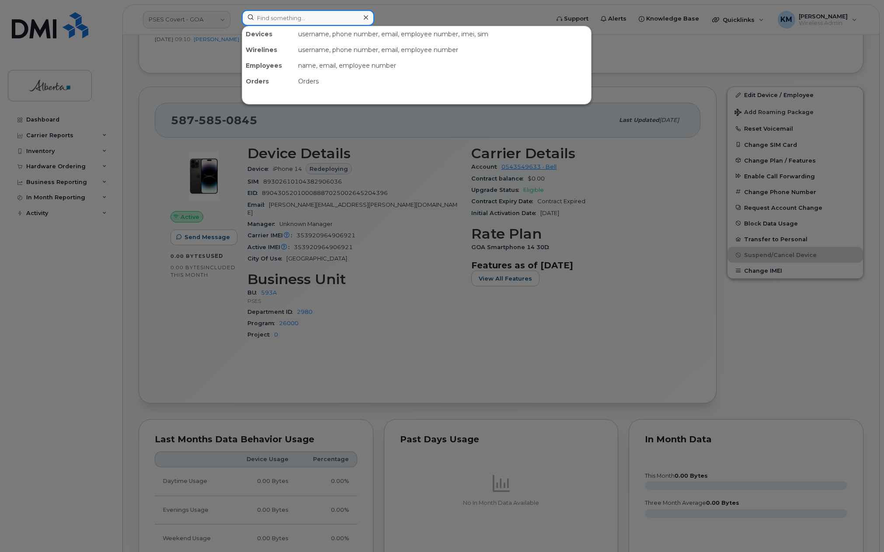
click at [299, 22] on input at bounding box center [308, 18] width 132 height 16
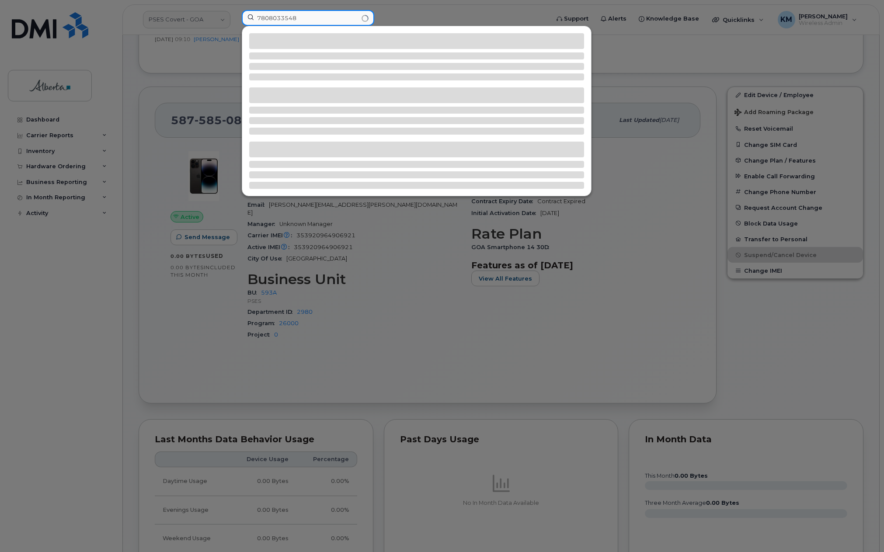
type input "7808033548"
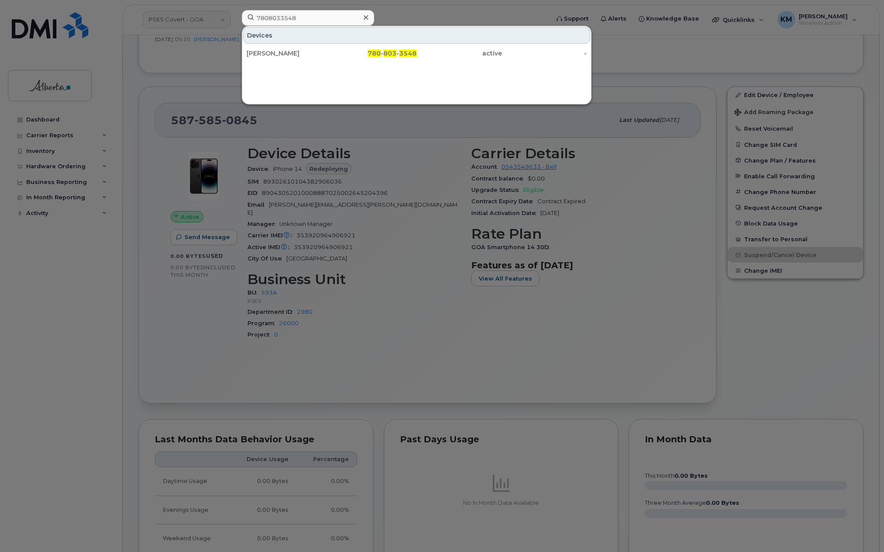
click at [300, 62] on div "[PERSON_NAME] 780 - 803 - 3548 active -" at bounding box center [416, 53] width 349 height 17
click at [302, 56] on div "[PERSON_NAME]" at bounding box center [289, 53] width 85 height 9
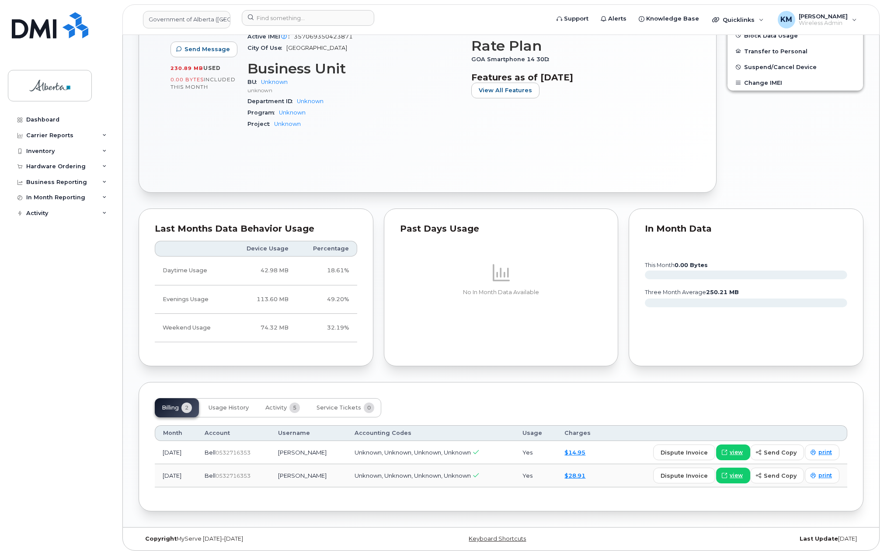
scroll to position [354, 0]
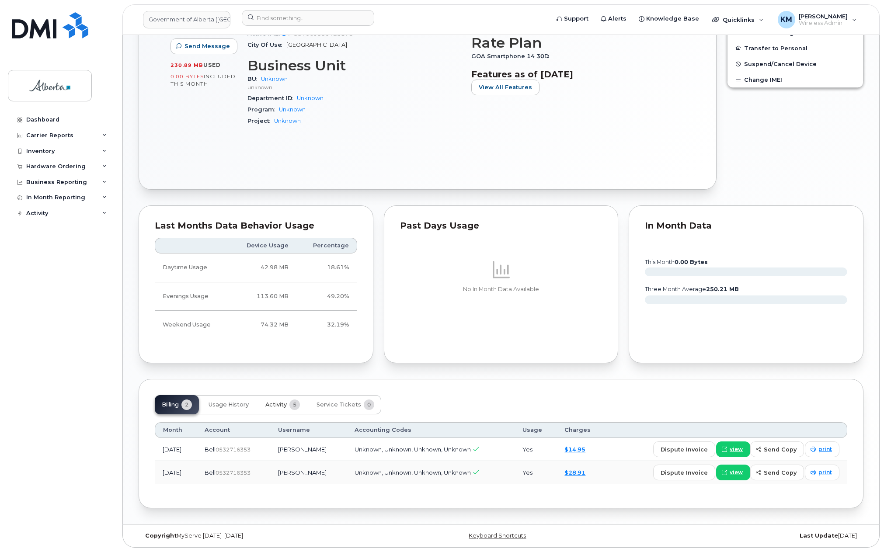
click at [278, 403] on span "Activity" at bounding box center [275, 404] width 21 height 7
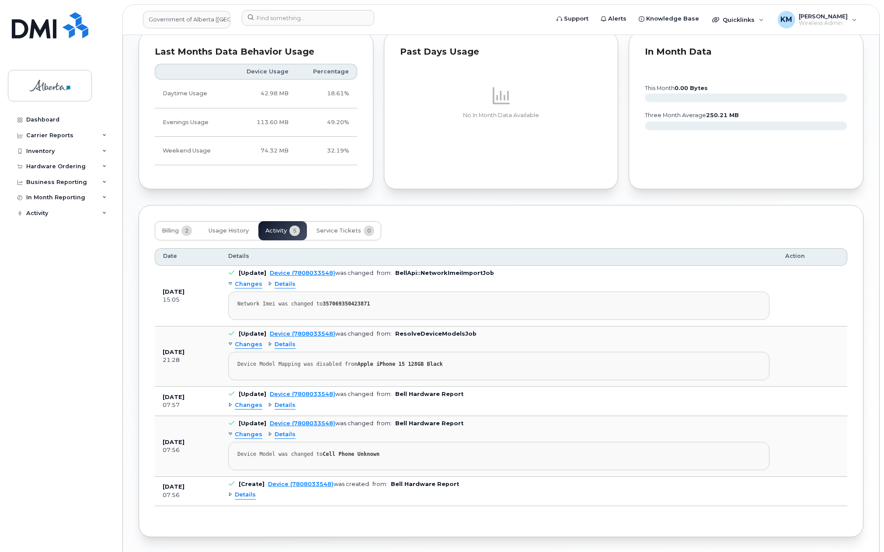
scroll to position [557, 0]
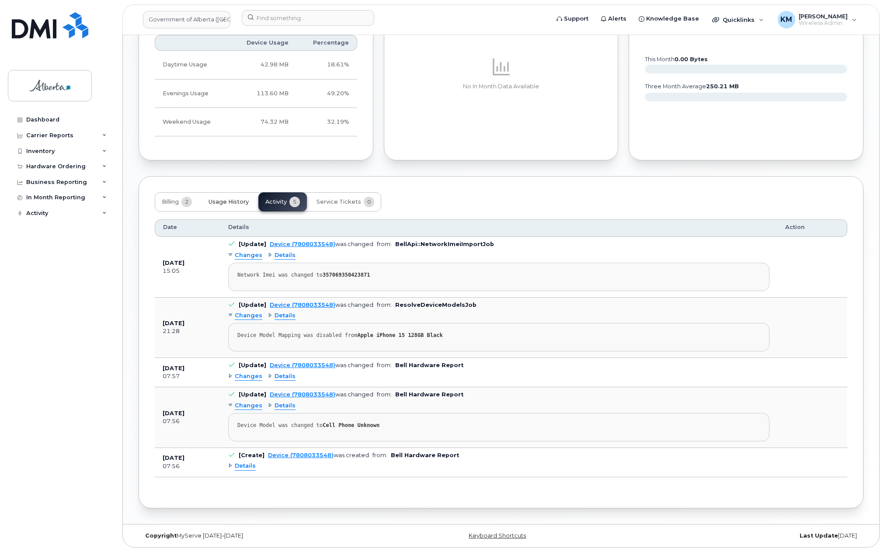
click at [229, 202] on span "Usage History" at bounding box center [228, 201] width 40 height 7
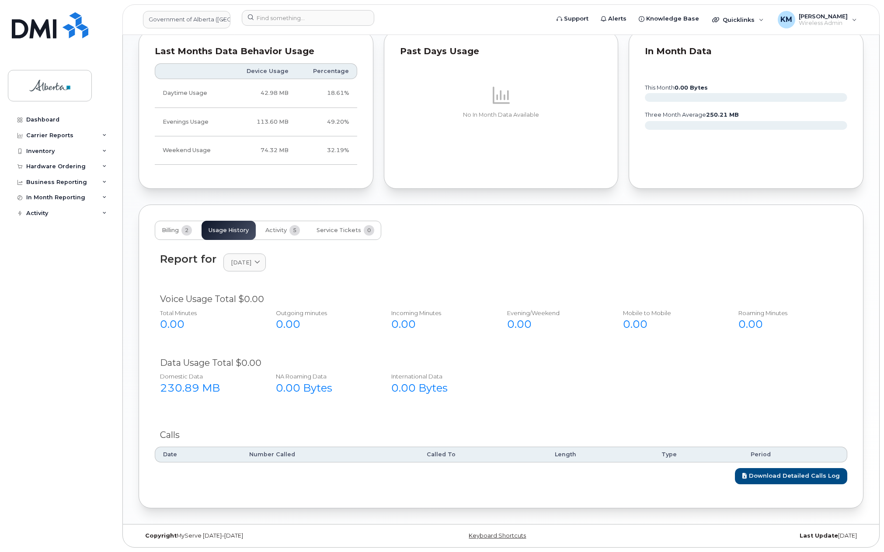
scroll to position [529, 0]
click at [174, 233] on span "Billing" at bounding box center [170, 230] width 17 height 7
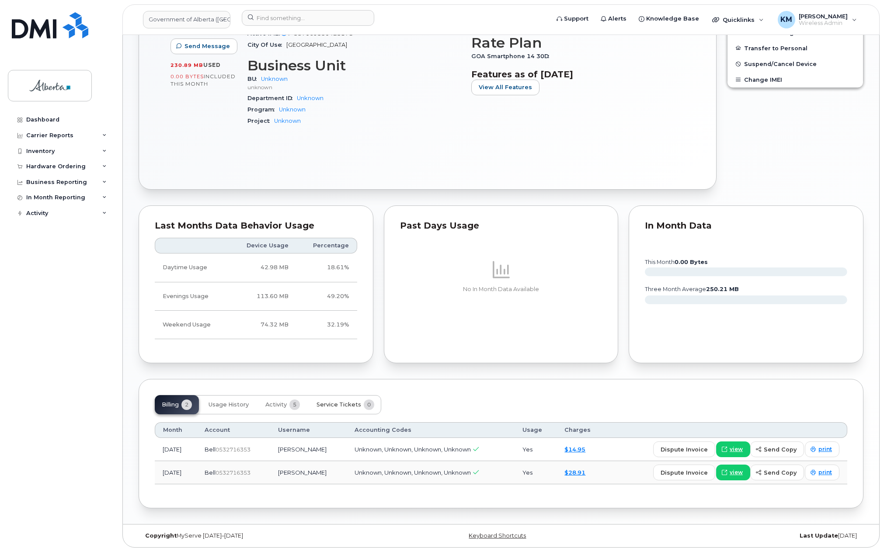
drag, startPoint x: 343, startPoint y: 401, endPoint x: 295, endPoint y: 406, distance: 47.8
click at [341, 401] on span "Service Tickets" at bounding box center [338, 404] width 45 height 7
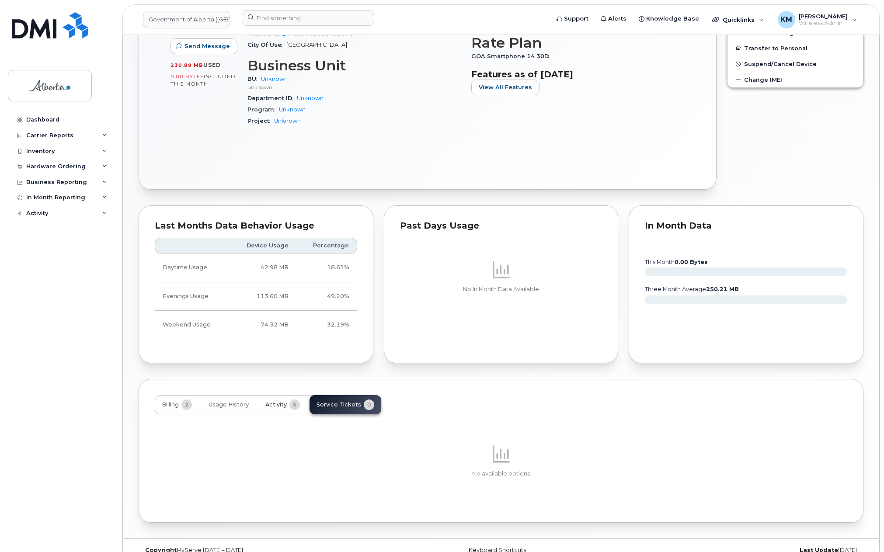
click at [270, 403] on span "Activity" at bounding box center [275, 404] width 21 height 7
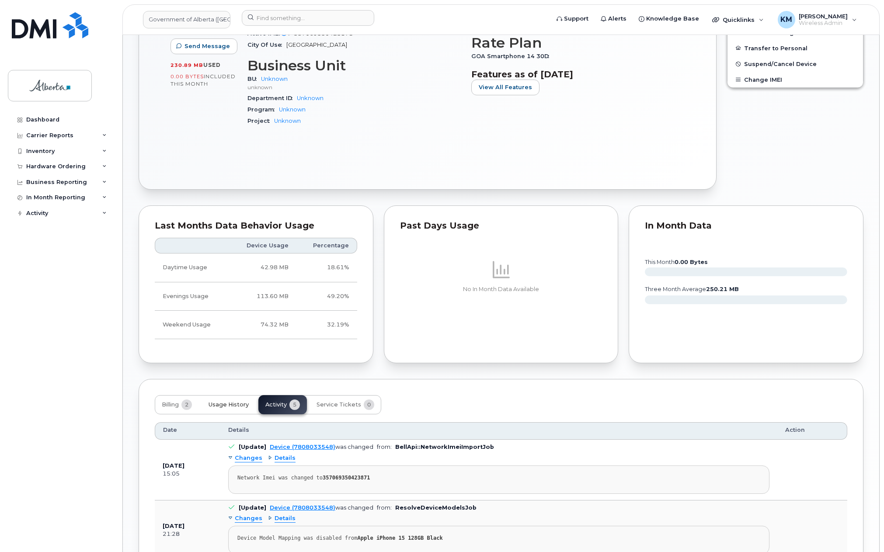
click at [229, 409] on button "Usage History" at bounding box center [229, 404] width 54 height 19
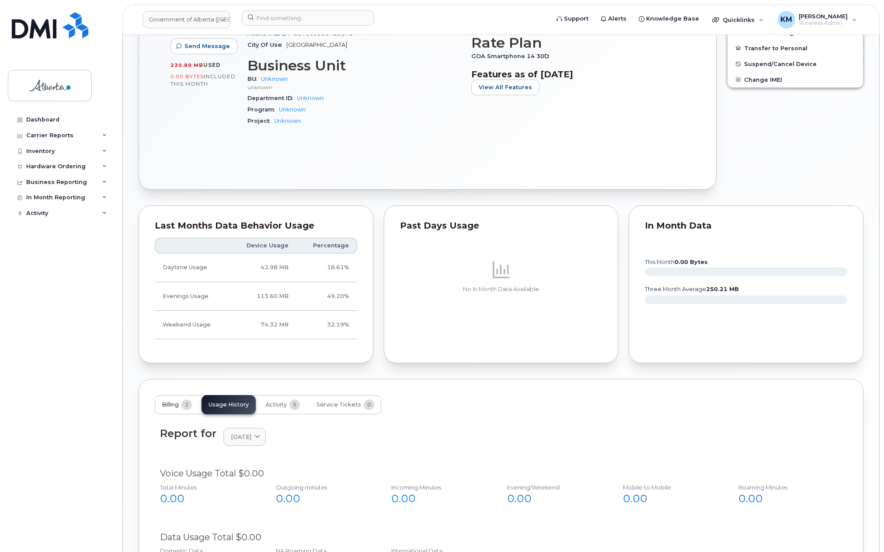
click at [166, 403] on span "Billing" at bounding box center [170, 404] width 17 height 7
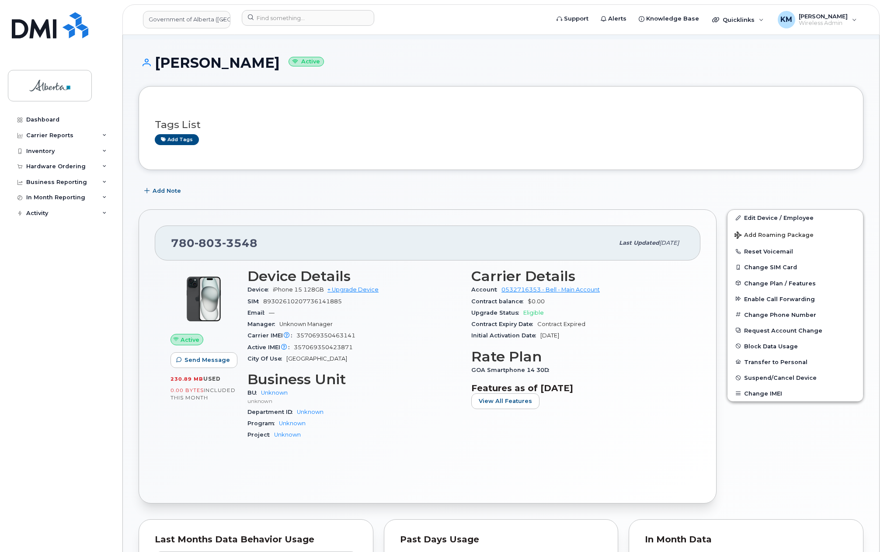
scroll to position [5, 0]
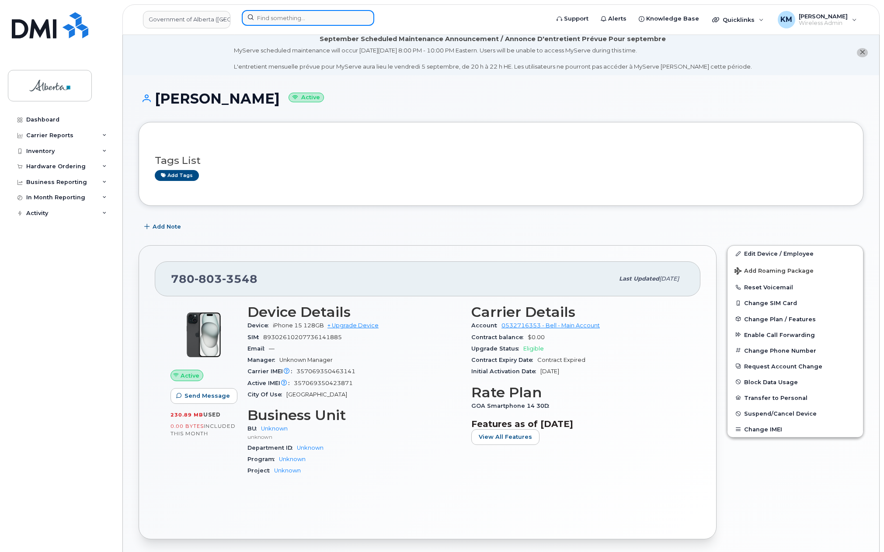
click at [286, 17] on input at bounding box center [308, 18] width 132 height 16
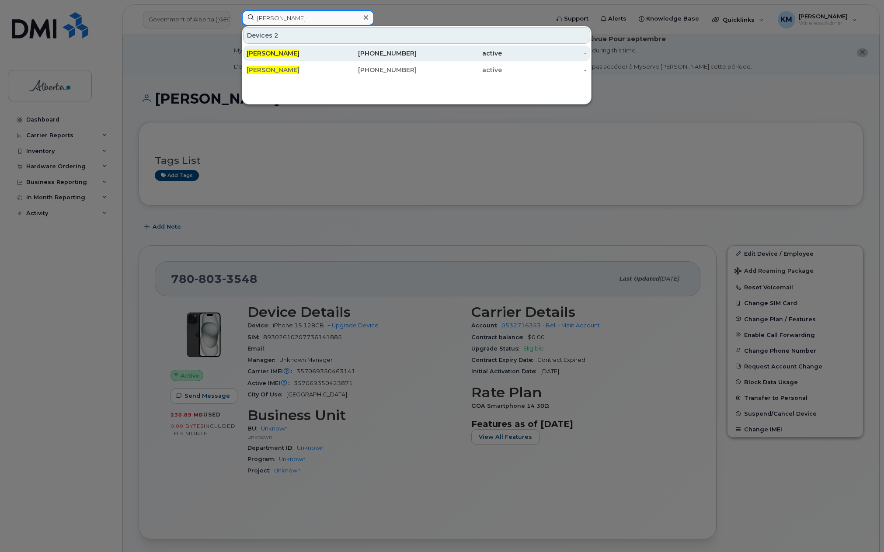
type input "victoria cameron"
click at [280, 51] on span "[PERSON_NAME]" at bounding box center [273, 53] width 53 height 8
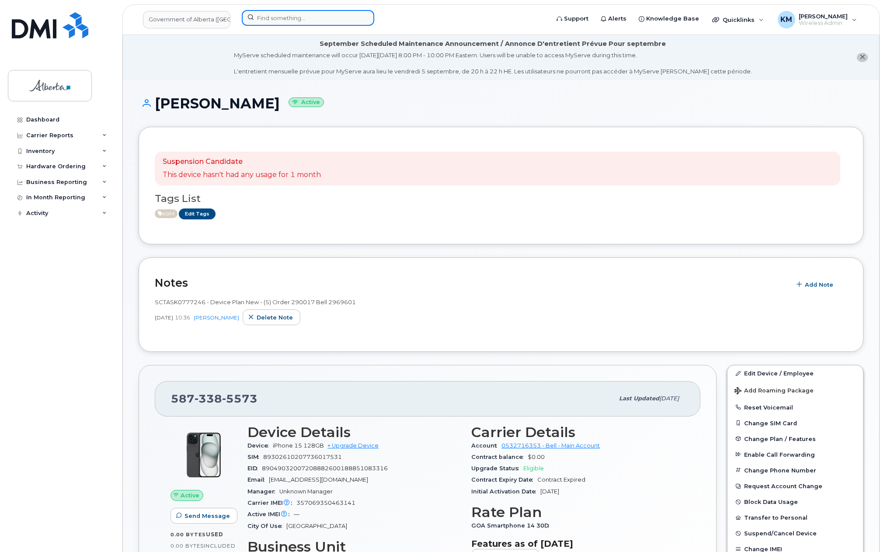
click at [291, 16] on input at bounding box center [308, 18] width 132 height 16
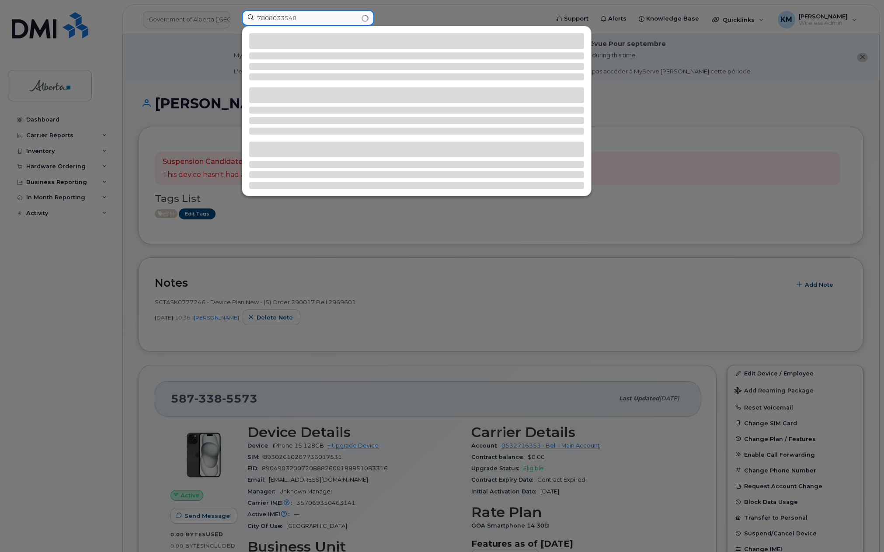
type input "7808033548"
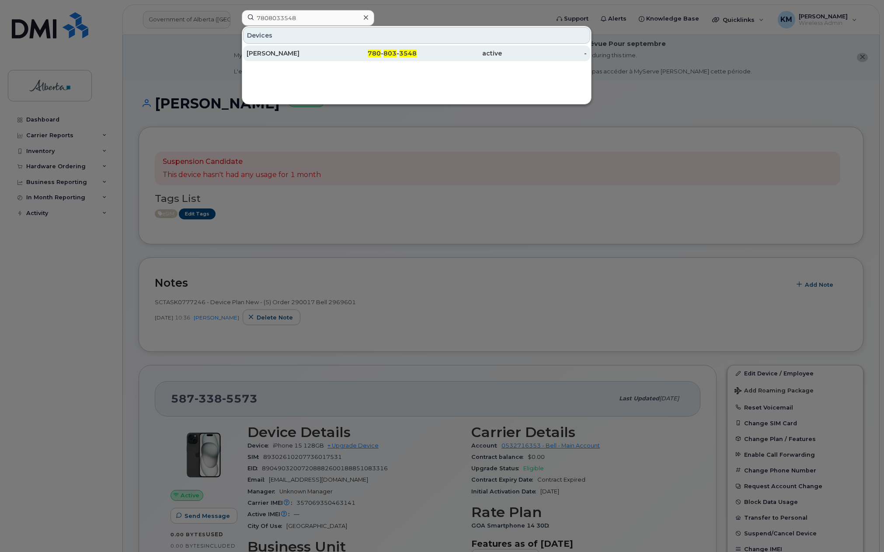
click at [278, 56] on div "[PERSON_NAME]" at bounding box center [289, 53] width 85 height 9
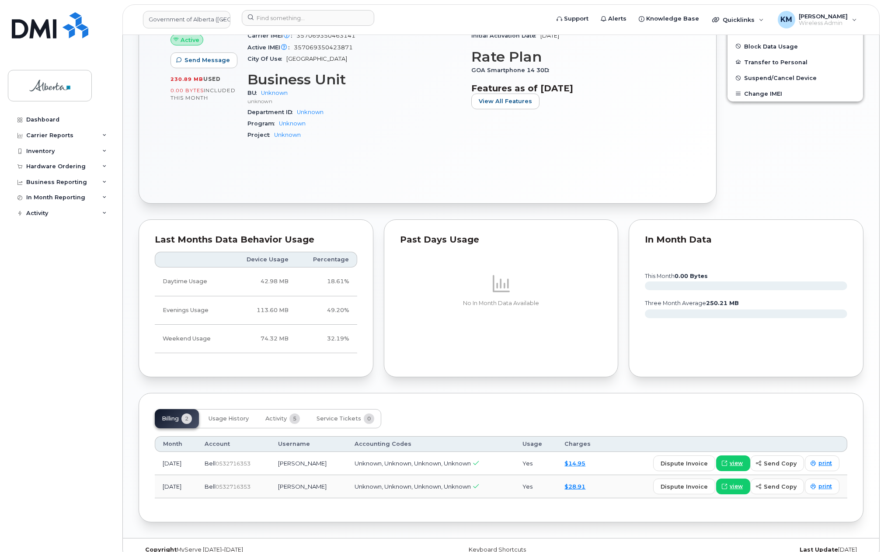
scroll to position [350, 0]
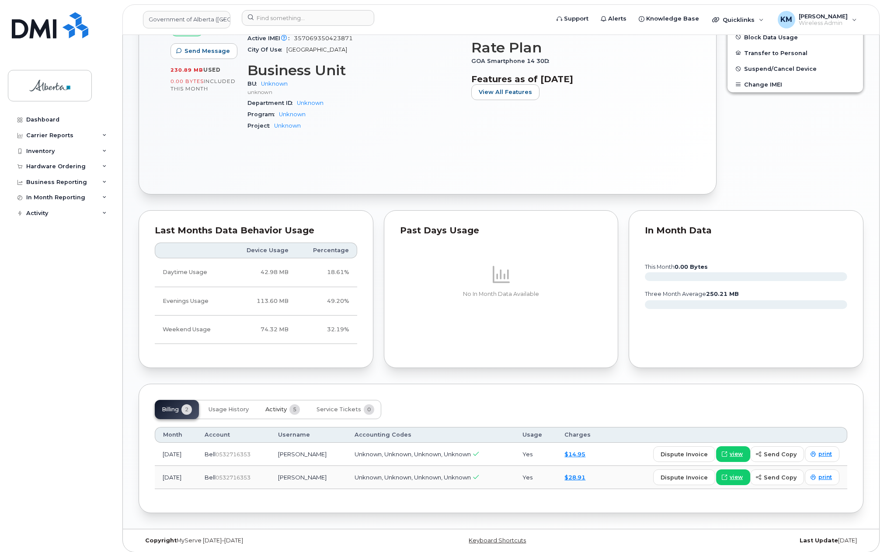
click at [278, 406] on span "Activity" at bounding box center [275, 409] width 21 height 7
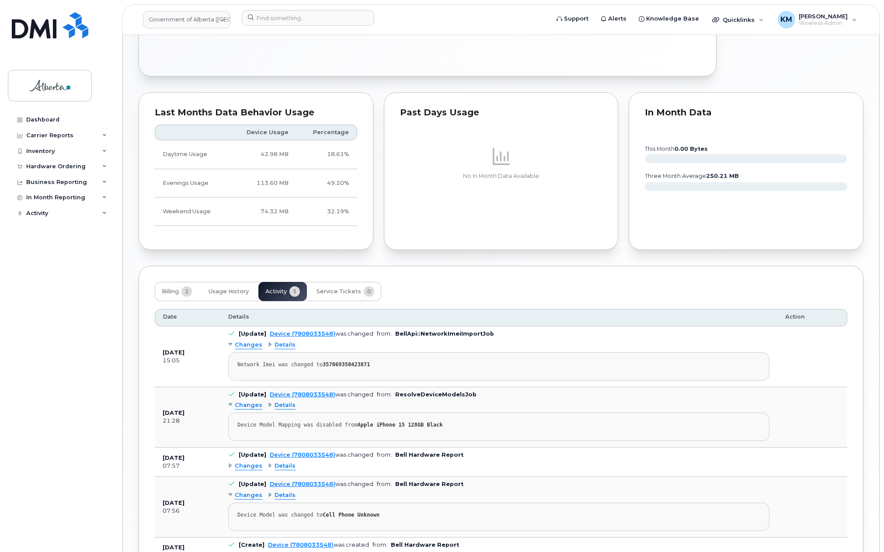
scroll to position [470, 0]
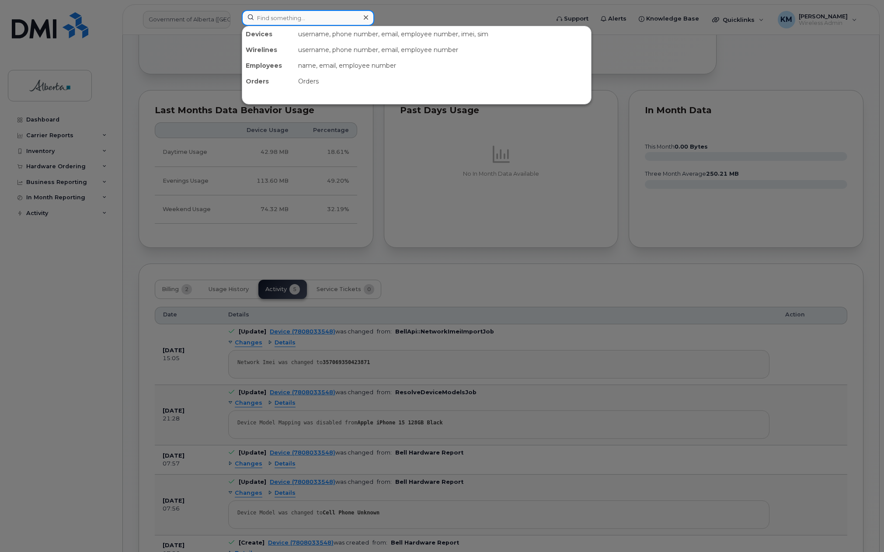
click at [288, 19] on input at bounding box center [308, 18] width 132 height 16
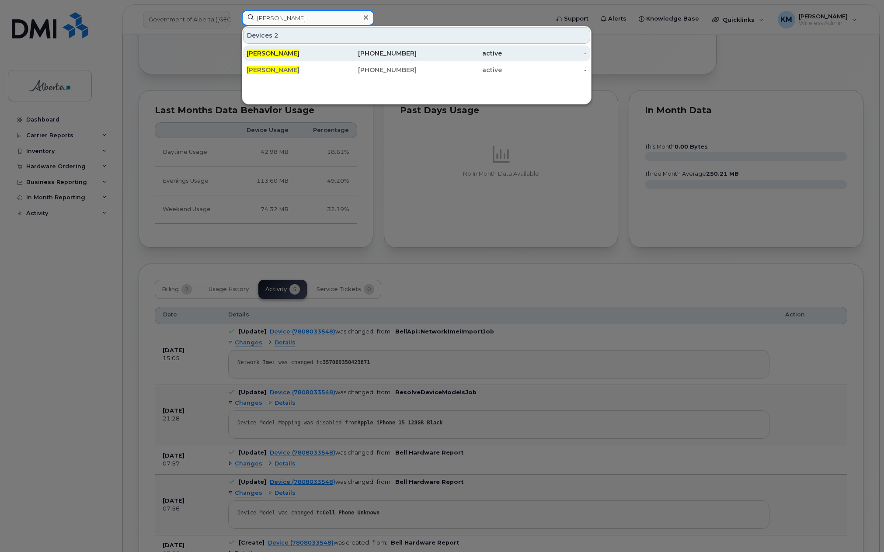
type input "victoria cameron"
click at [321, 52] on div "Victoria Cameron" at bounding box center [289, 53] width 85 height 9
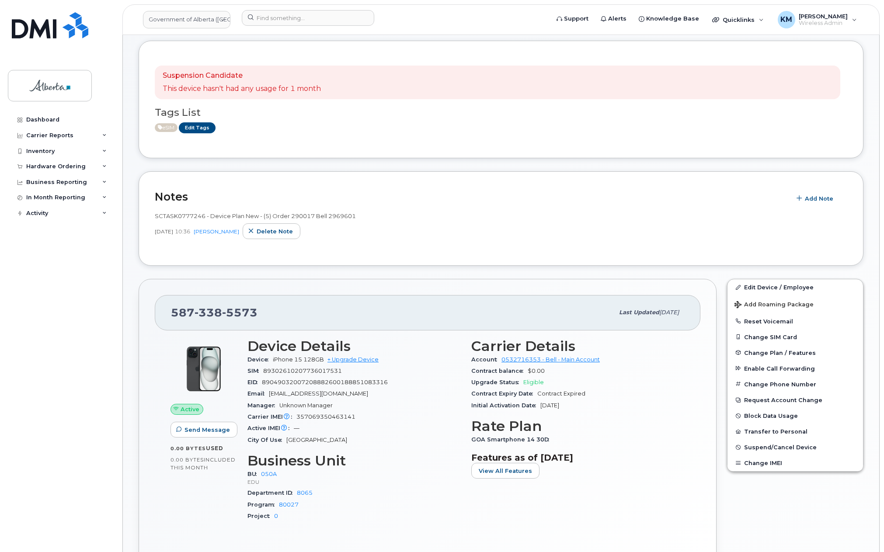
scroll to position [87, 0]
drag, startPoint x: 205, startPoint y: 215, endPoint x: 145, endPoint y: 208, distance: 59.8
click at [145, 208] on div "Notes Add Note SCTASK0777246 - Device Plan New - (5) Order 290017 Bell 2969601 …" at bounding box center [501, 217] width 725 height 95
copy span "SCTASK0777246"
drag, startPoint x: 365, startPoint y: 415, endPoint x: 303, endPoint y: 418, distance: 61.7
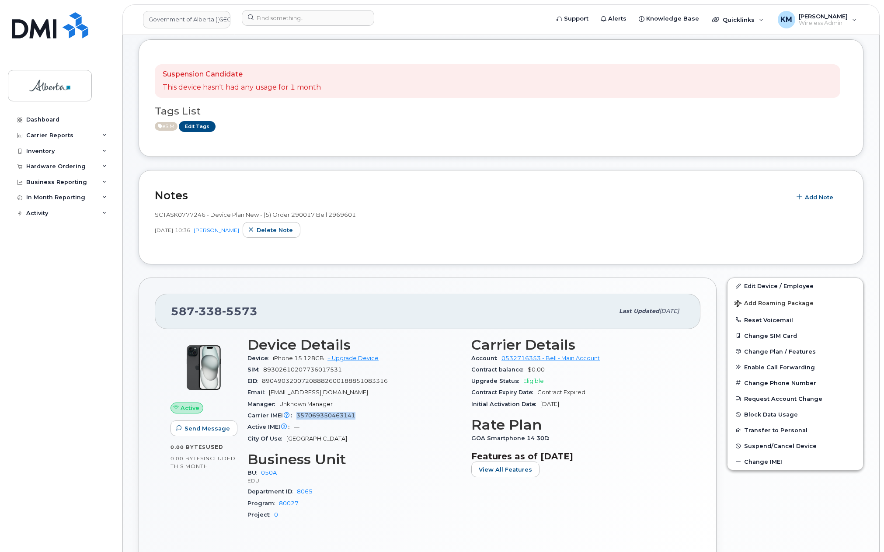
click at [298, 417] on div "Carrier IMEI Carrier IMEI is reported during the last billing cycle or change o…" at bounding box center [353, 415] width 213 height 11
copy span "357069350463141"
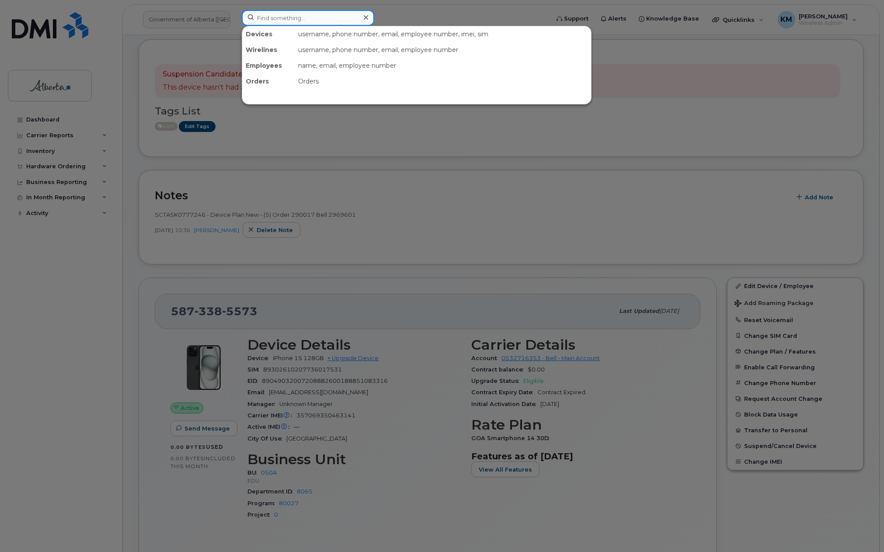
click at [280, 19] on input at bounding box center [308, 18] width 132 height 16
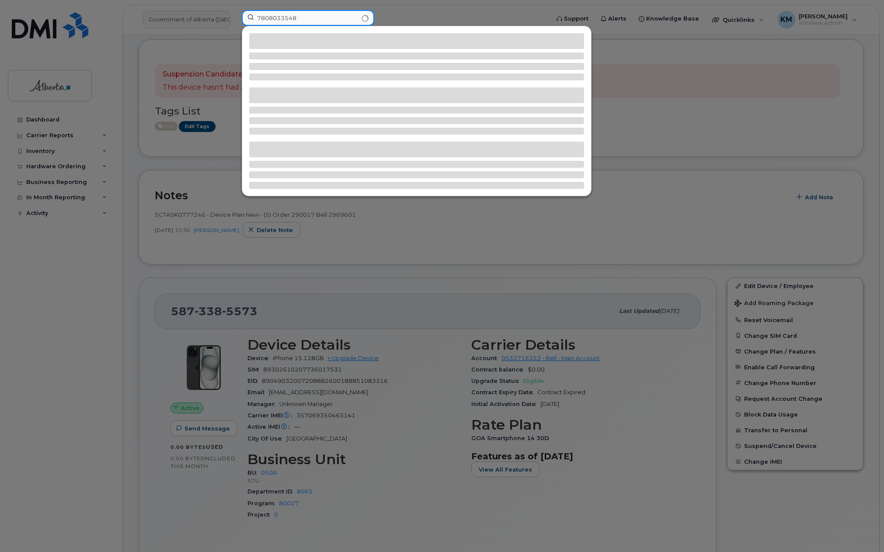
type input "7808033548"
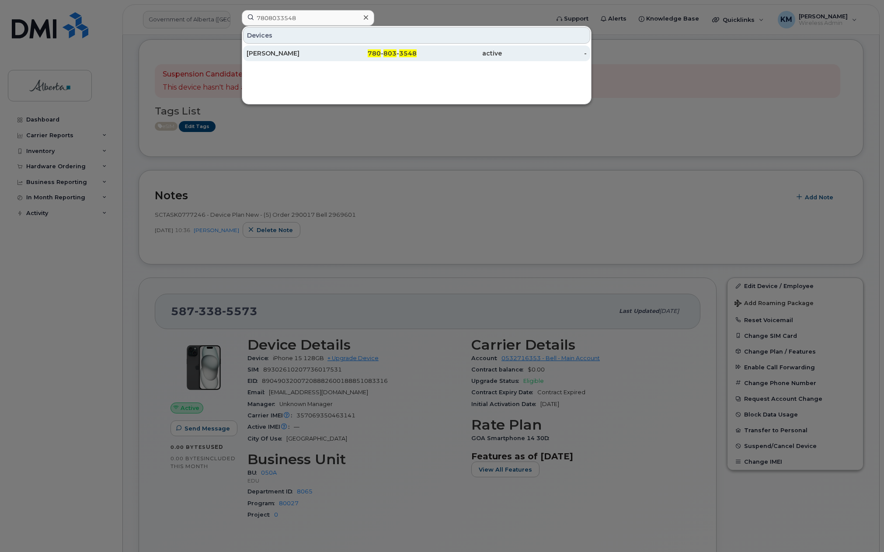
click at [292, 50] on div "[PERSON_NAME]" at bounding box center [289, 53] width 85 height 9
click at [293, 52] on div "[PERSON_NAME]" at bounding box center [289, 53] width 85 height 9
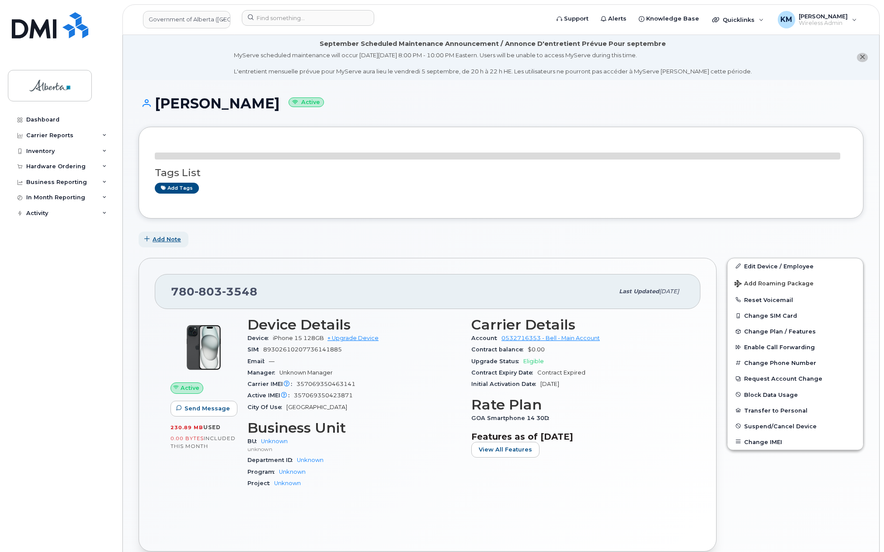
click at [170, 239] on span "Add Note" at bounding box center [167, 239] width 28 height 8
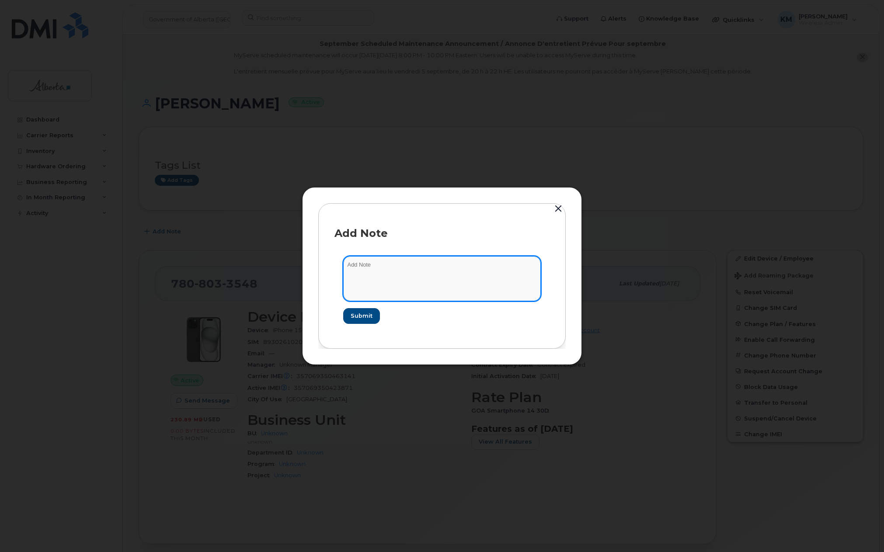
paste textarea "357069350463141"
type textarea "357069350463141"
drag, startPoint x: 459, startPoint y: 196, endPoint x: 449, endPoint y: 188, distance: 13.3
click at [449, 188] on div "Add Note 357069350463141 Submit" at bounding box center [442, 275] width 280 height 177
click at [559, 206] on button "button" at bounding box center [558, 209] width 13 height 12
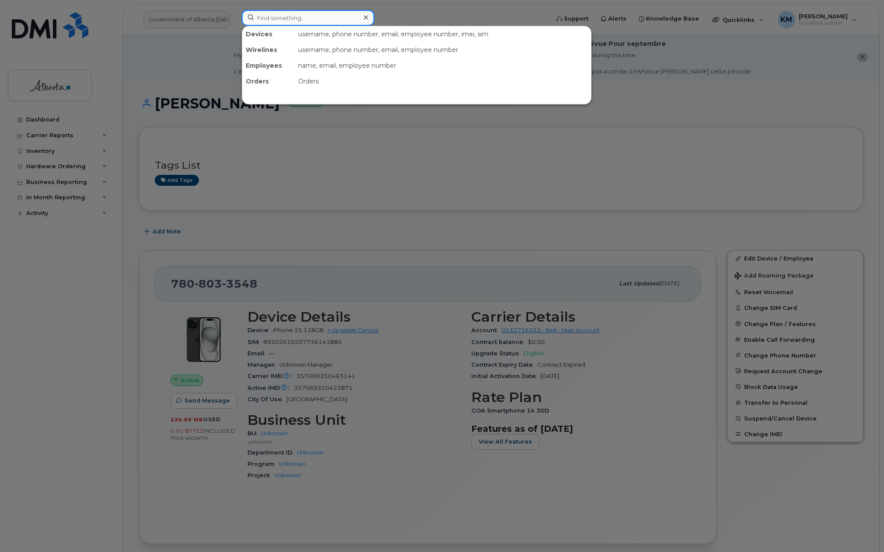
click at [313, 18] on input at bounding box center [308, 18] width 132 height 16
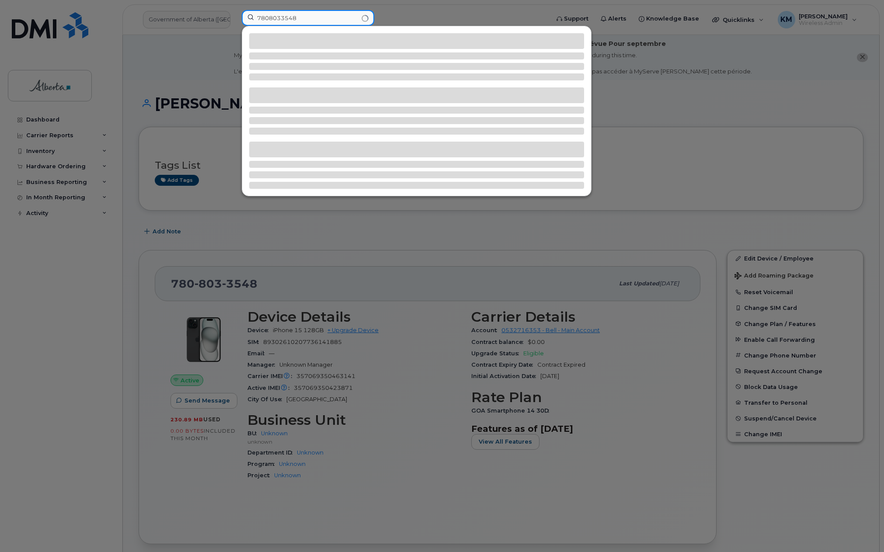
type input "7808033548"
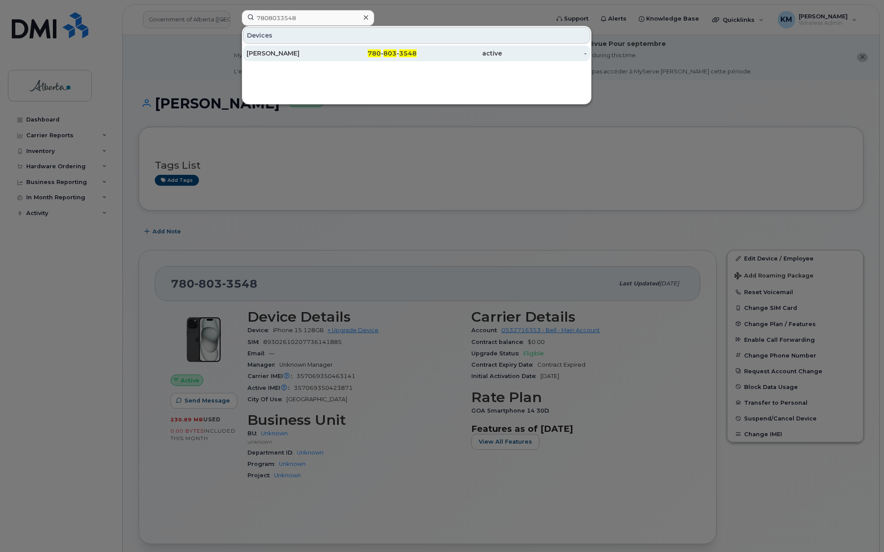
click at [304, 53] on div "Victoria Cameron" at bounding box center [289, 53] width 85 height 9
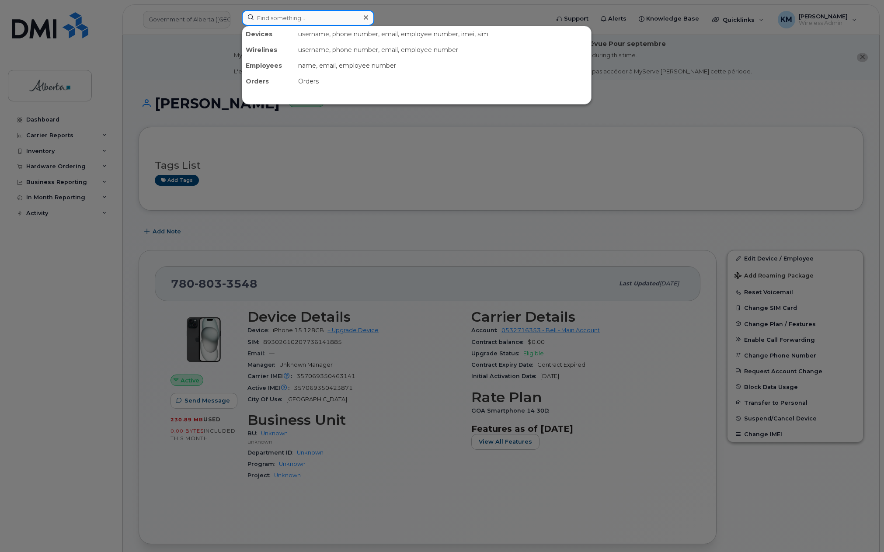
click at [258, 19] on input at bounding box center [308, 18] width 132 height 16
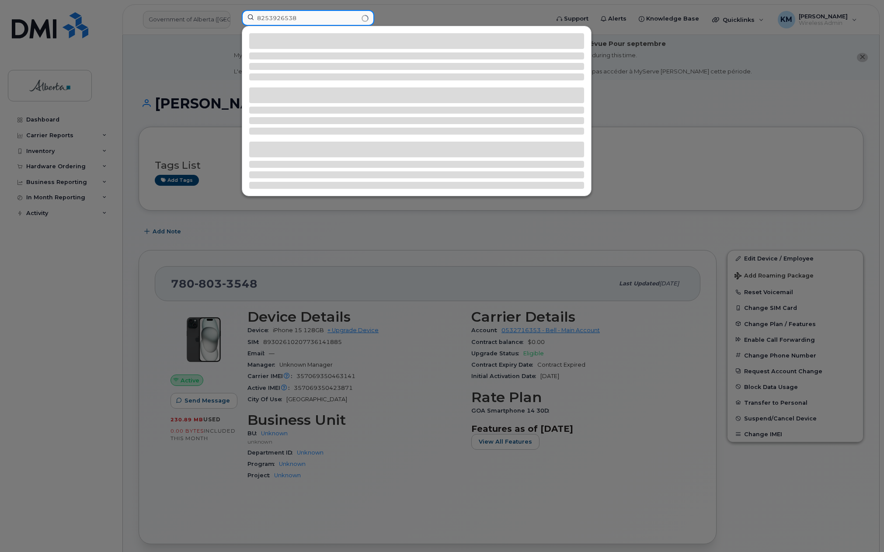
type input "8253926538"
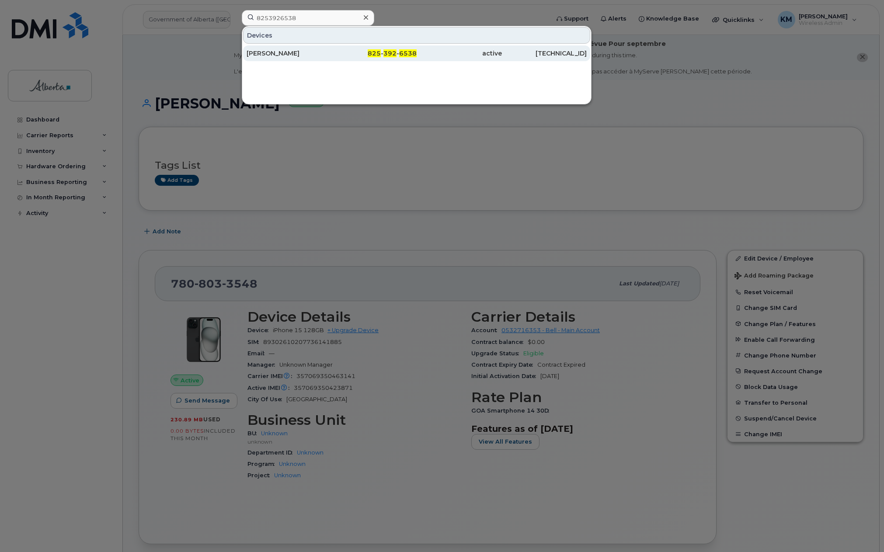
click at [276, 56] on div "[PERSON_NAME]" at bounding box center [289, 53] width 85 height 9
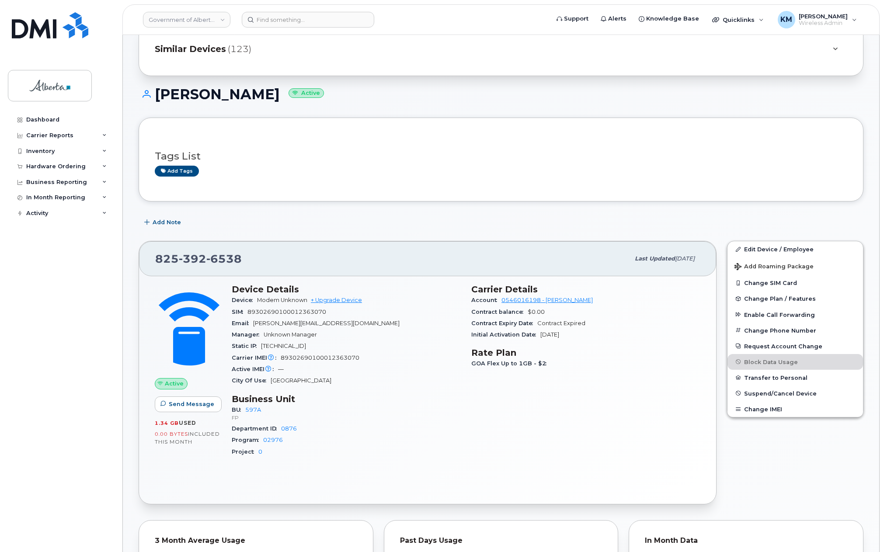
scroll to position [87, 0]
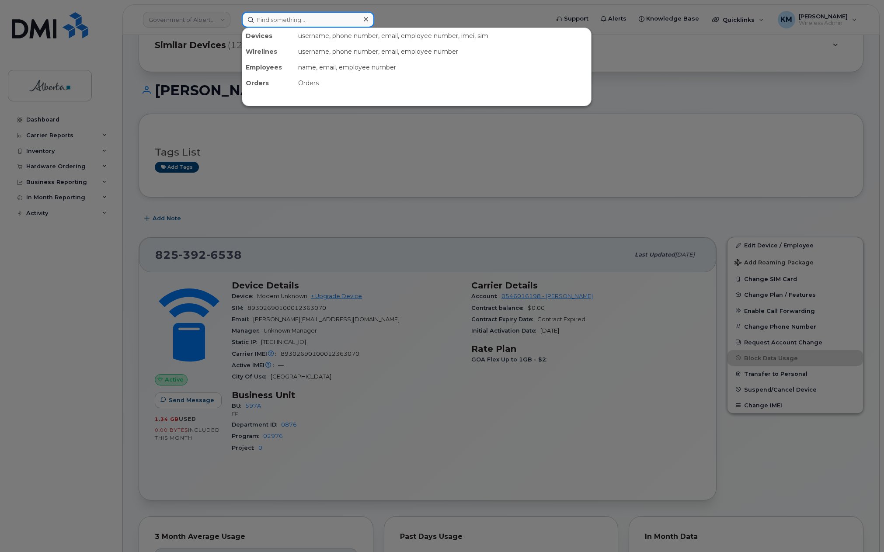
click at [296, 18] on input at bounding box center [308, 20] width 132 height 16
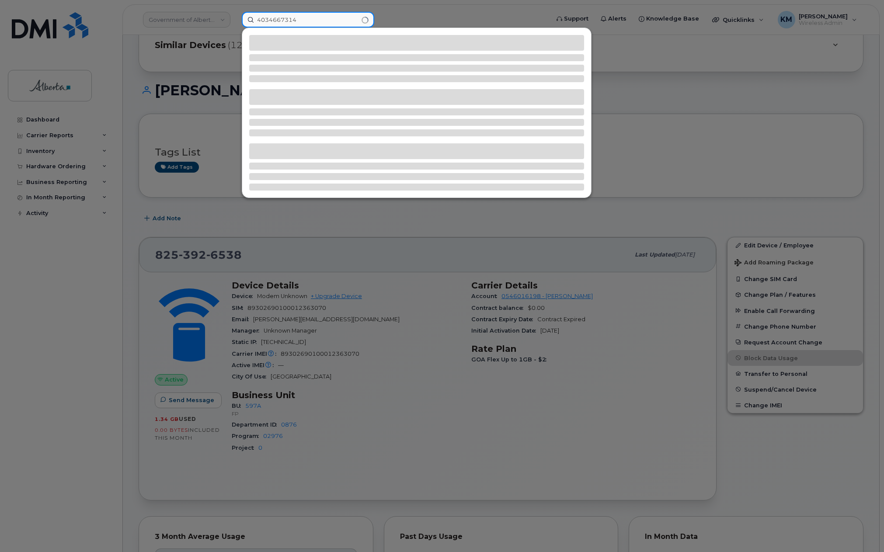
type input "4034667314"
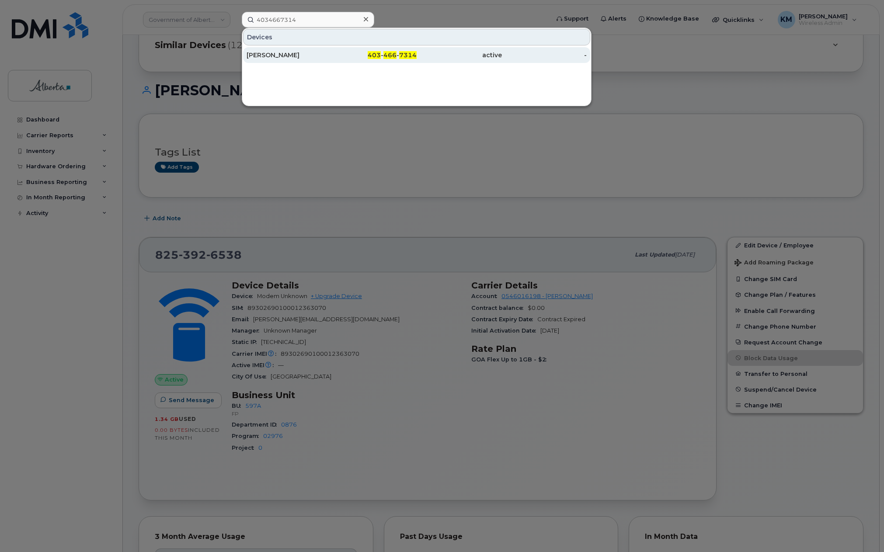
click at [296, 50] on div "[PERSON_NAME]" at bounding box center [289, 55] width 85 height 16
click at [268, 57] on div "[PERSON_NAME]" at bounding box center [289, 55] width 85 height 9
click at [397, 53] on div "403 - 466 - 7314" at bounding box center [374, 55] width 85 height 9
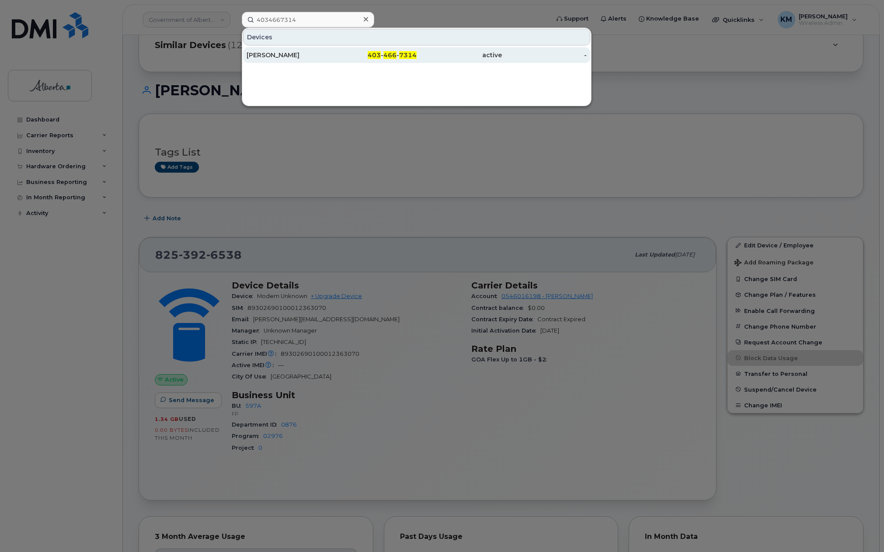
click at [397, 53] on div "403 - 466 - 7314" at bounding box center [374, 55] width 85 height 9
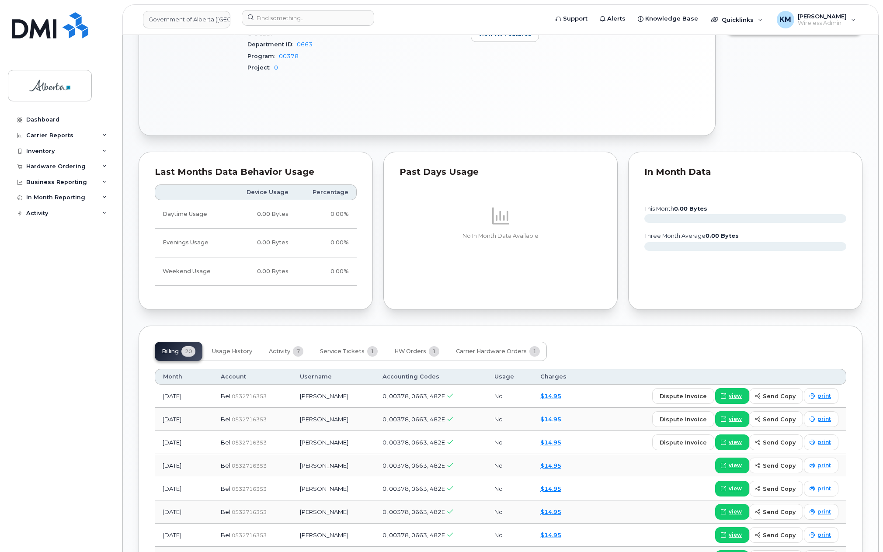
scroll to position [437, 0]
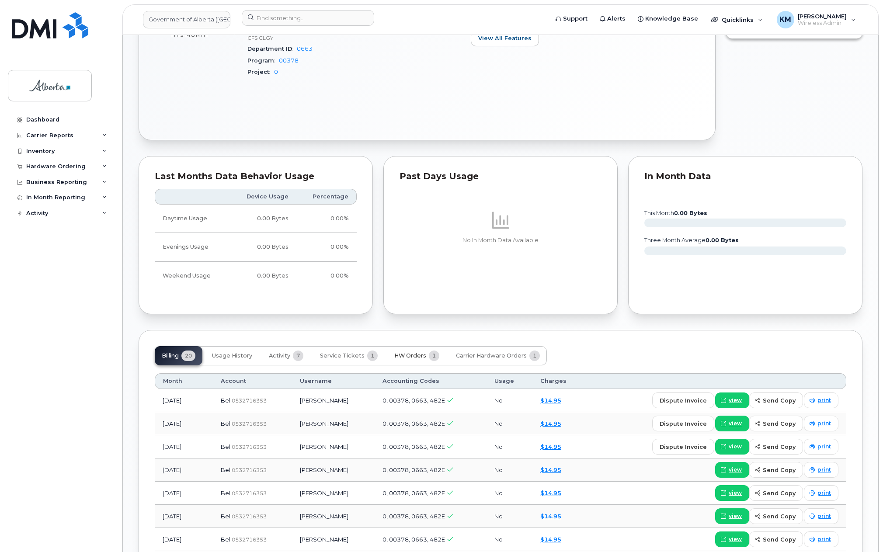
click at [415, 358] on span "HW Orders" at bounding box center [410, 355] width 32 height 7
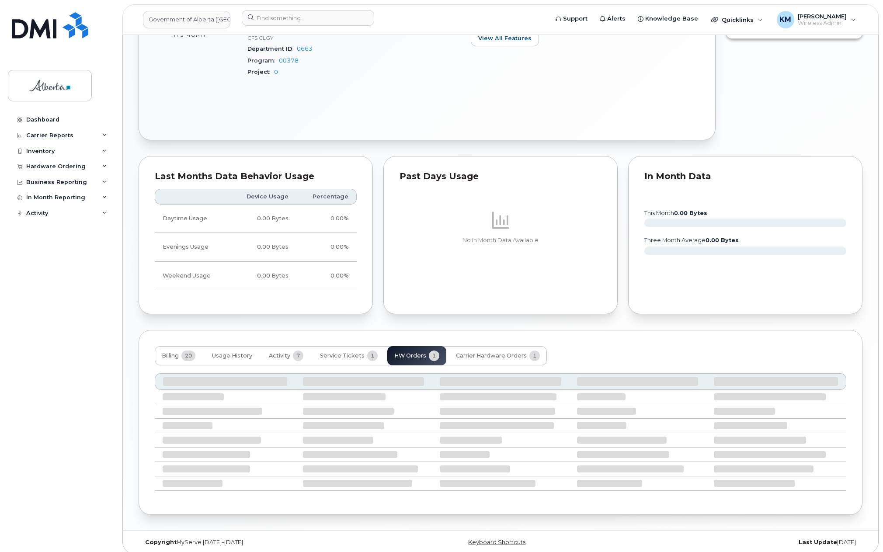
scroll to position [388, 0]
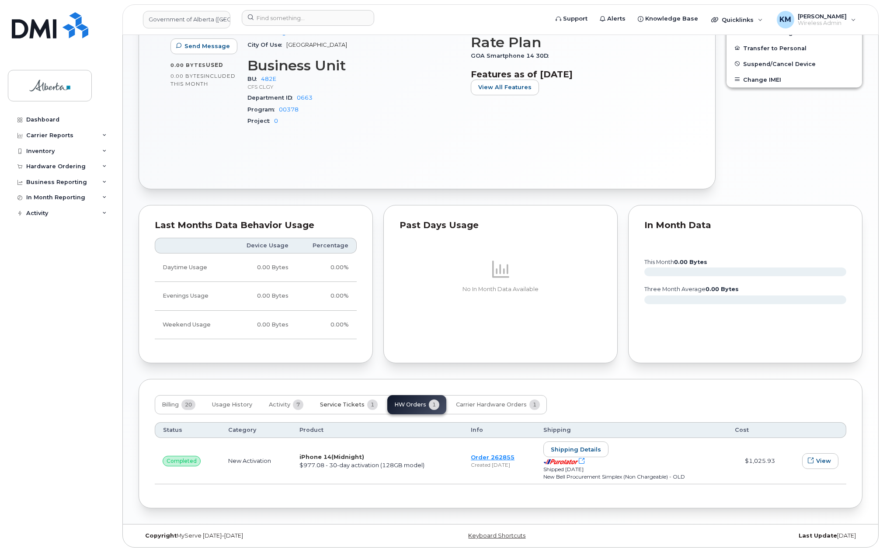
click at [347, 405] on span "Service Tickets" at bounding box center [342, 404] width 45 height 7
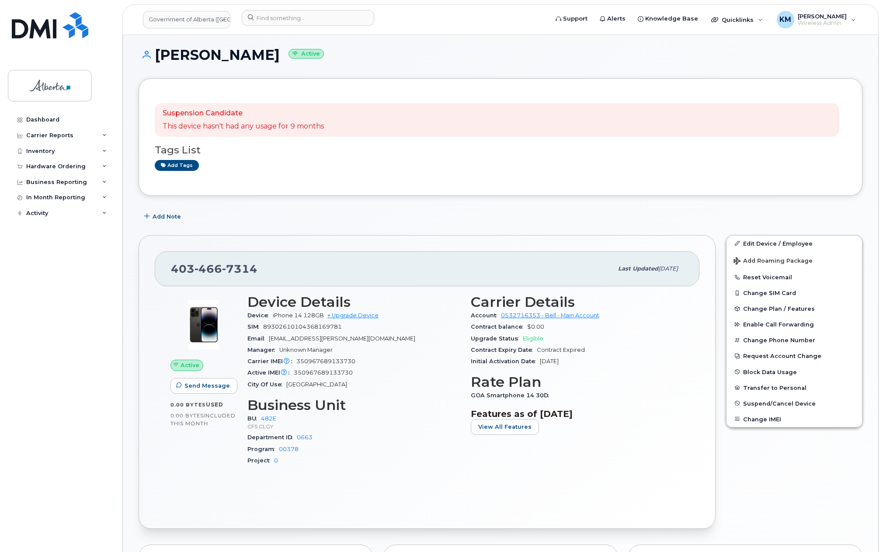
scroll to position [44, 0]
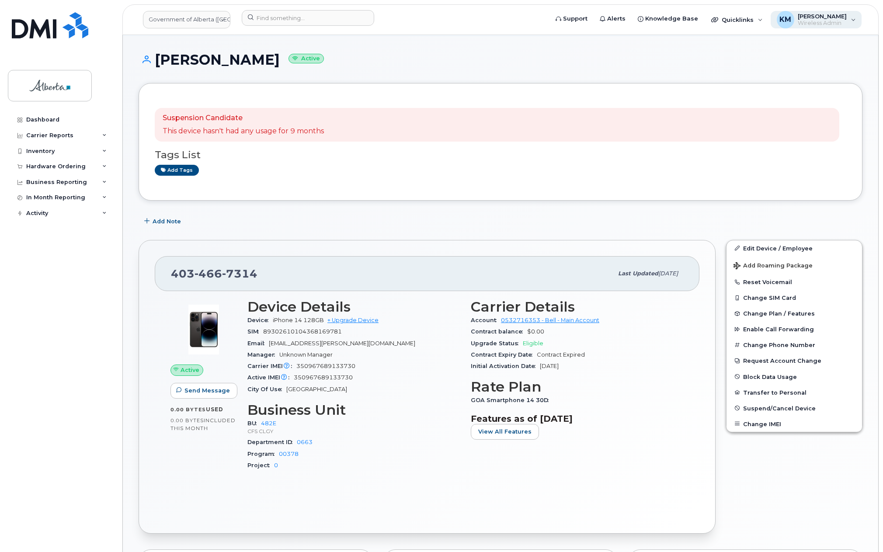
click at [854, 19] on div "KM [PERSON_NAME] Wireless Admin" at bounding box center [816, 19] width 91 height 17
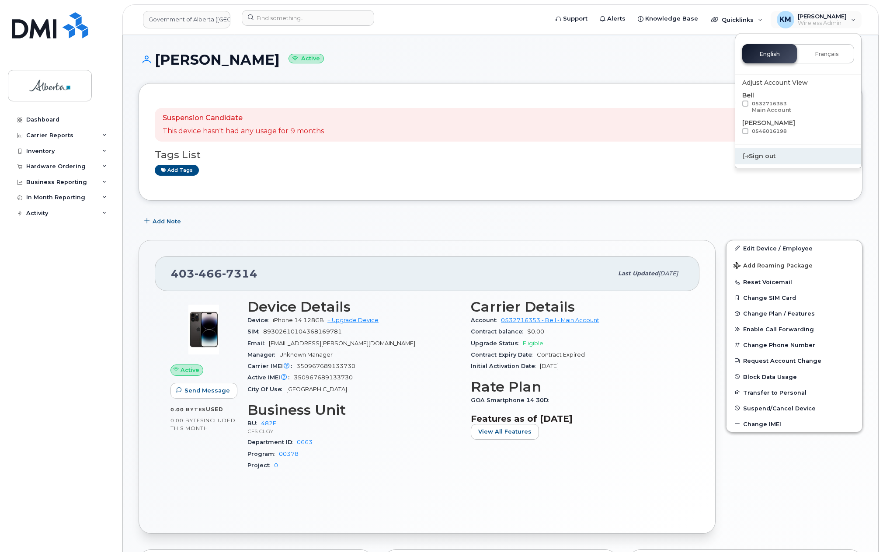
click at [764, 153] on div "Sign out" at bounding box center [798, 156] width 126 height 16
